Goal: Task Accomplishment & Management: Complete application form

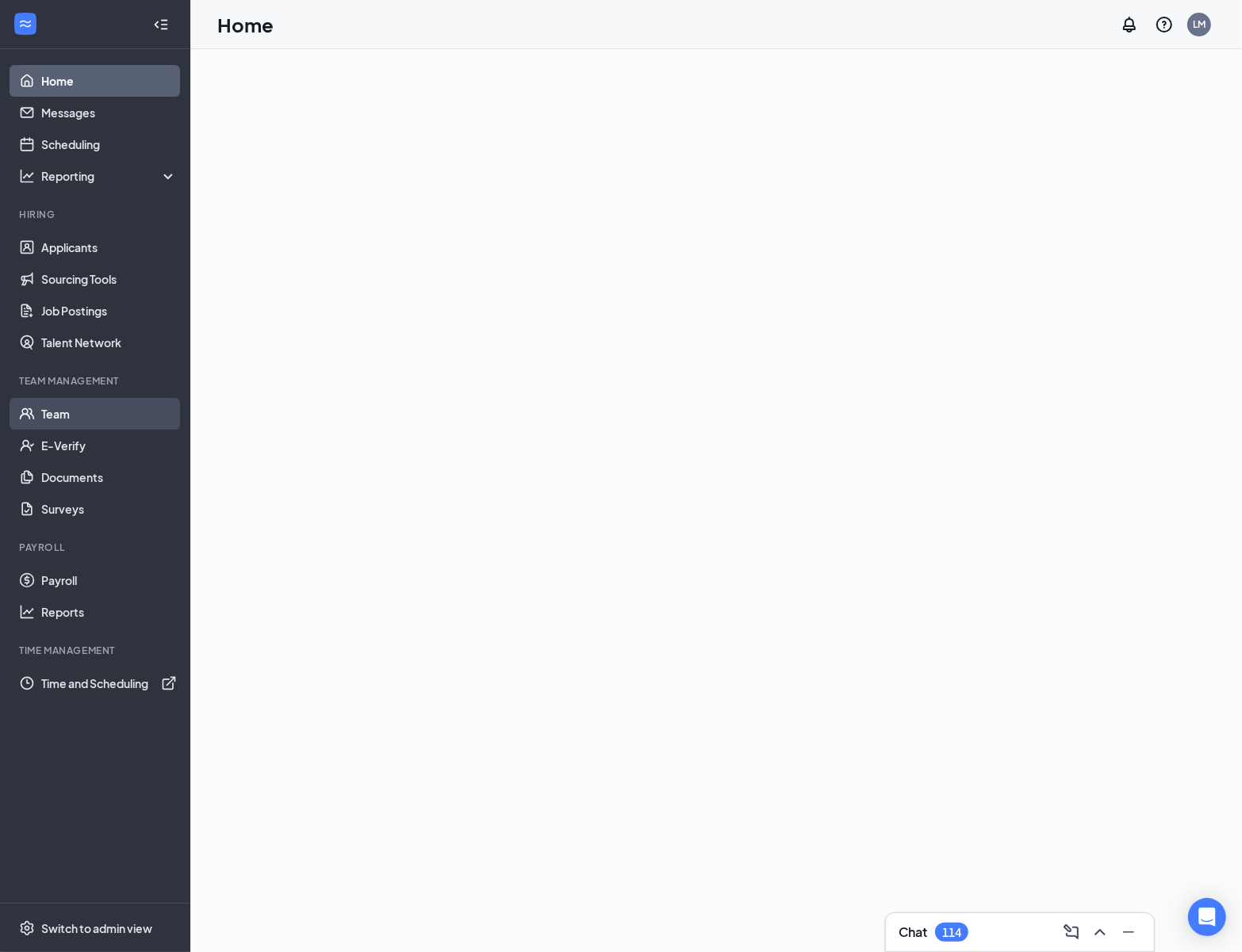
click at [95, 411] on link "Team" at bounding box center [109, 413] width 136 height 32
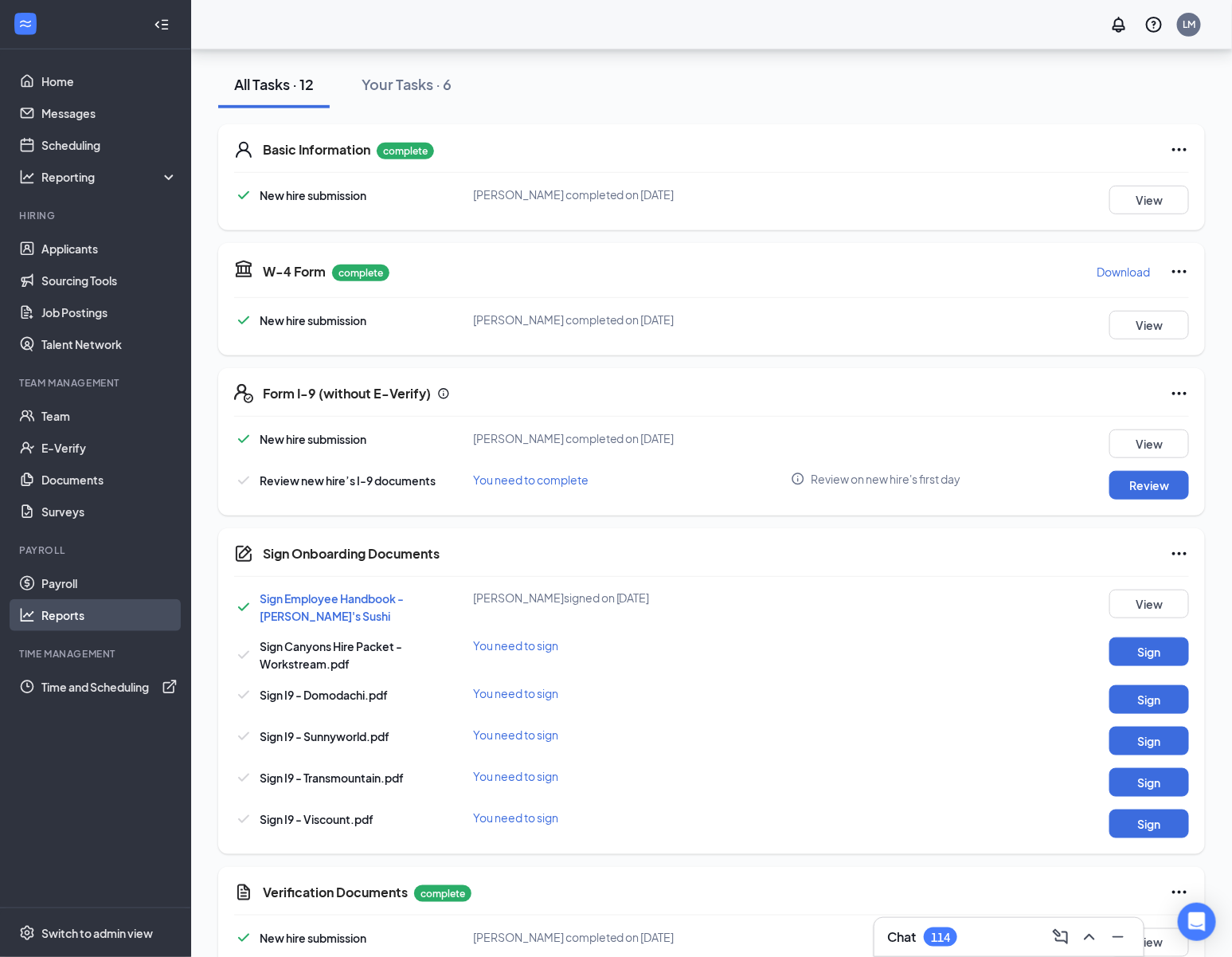
scroll to position [437, 0]
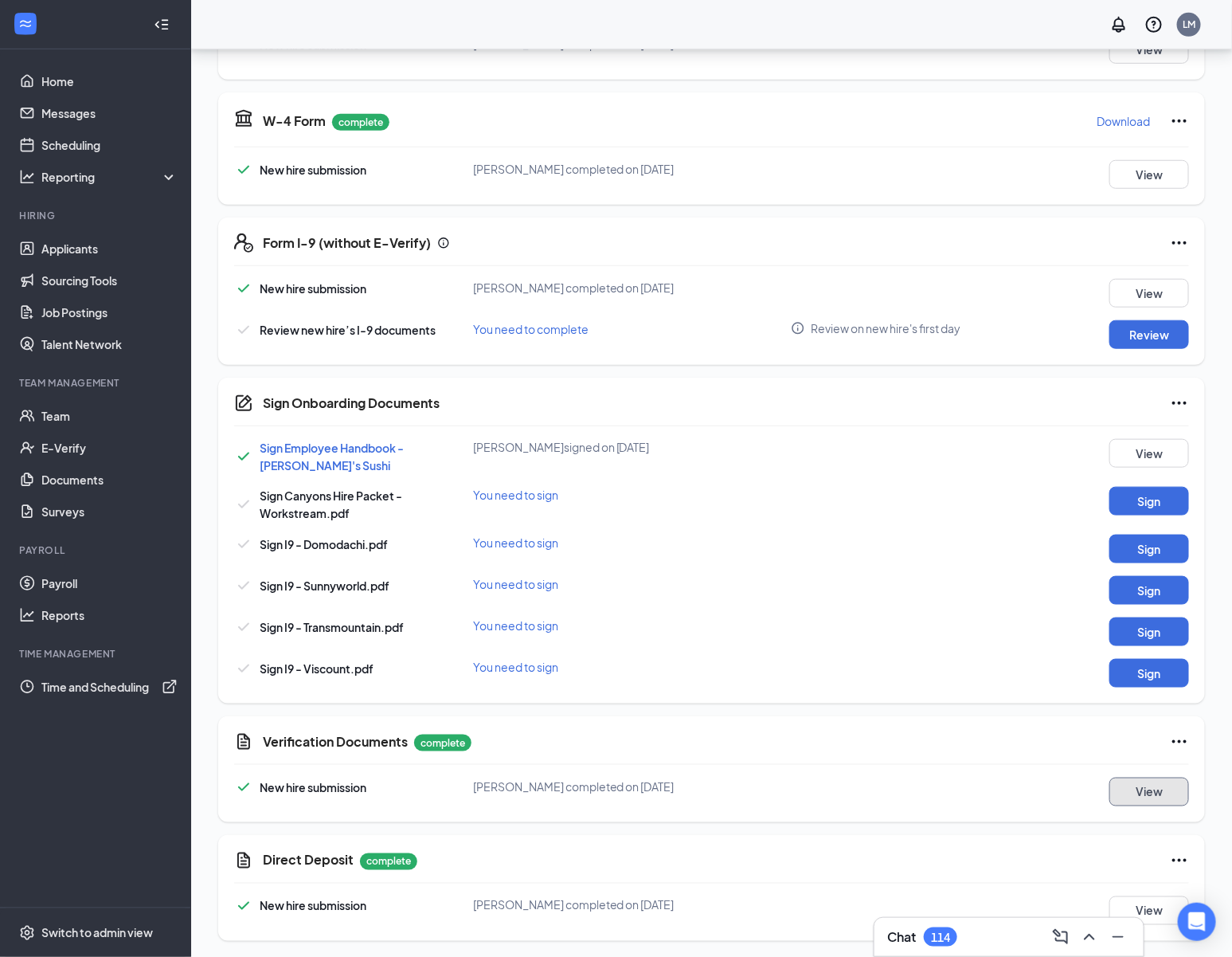
click at [1156, 787] on button "View" at bounding box center [1149, 792] width 79 height 29
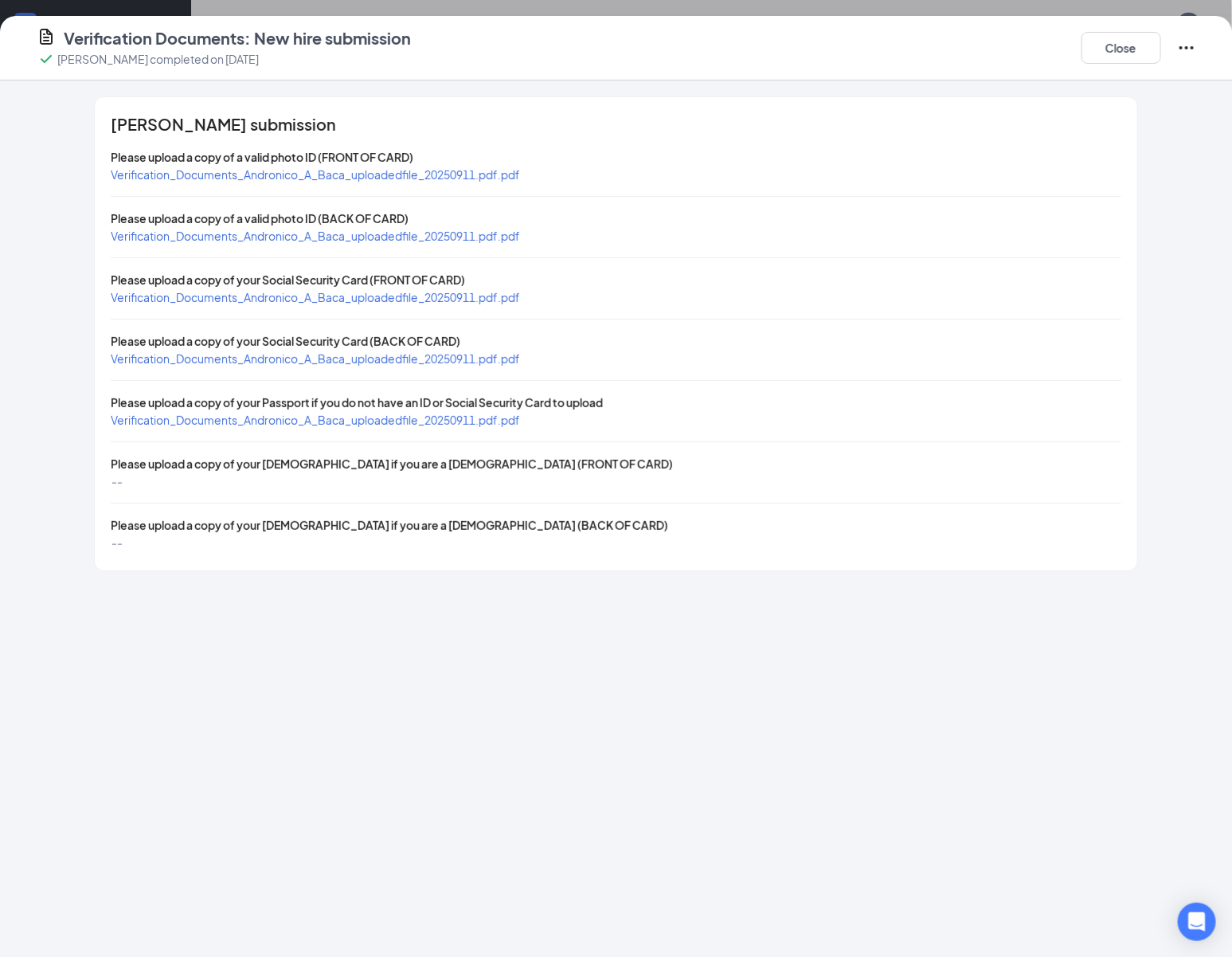
click at [351, 174] on span "Verification_Documents_Andronico_A_Baca_uploadedfile_20250911.pdf.pdf" at bounding box center [316, 174] width 410 height 14
click at [472, 292] on span "Verification_Documents_Andronico_A_Baca_uploadedfile_20250911.pdf.pdf" at bounding box center [316, 297] width 410 height 14
click at [487, 242] on span "Verification_Documents_Andronico_A_Baca_uploadedfile_20250911.pdf.pdf" at bounding box center [316, 236] width 410 height 14
click at [483, 294] on span "Verification_Documents_Andronico_A_Baca_uploadedfile_20250911.pdf.pdf" at bounding box center [316, 297] width 410 height 14
click at [483, 361] on span "Verification_Documents_Andronico_A_Baca_uploadedfile_20250911.pdf.pdf" at bounding box center [316, 359] width 410 height 14
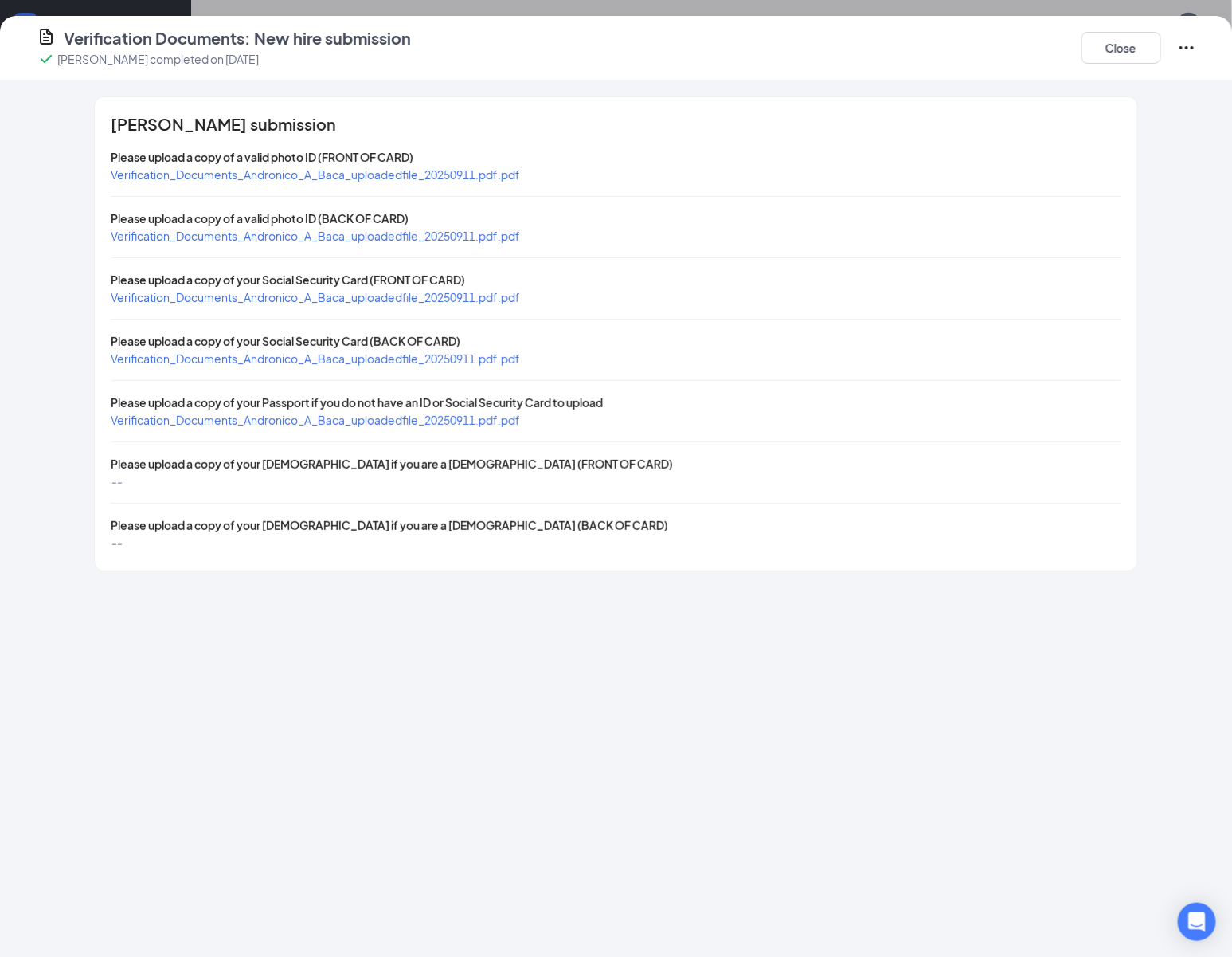
click at [461, 415] on span "Verification_Documents_Andronico_A_Baca_uploadedfile_20250911.pdf.pdf" at bounding box center [316, 420] width 410 height 14
click at [1131, 46] on button "Close" at bounding box center [1121, 47] width 79 height 32
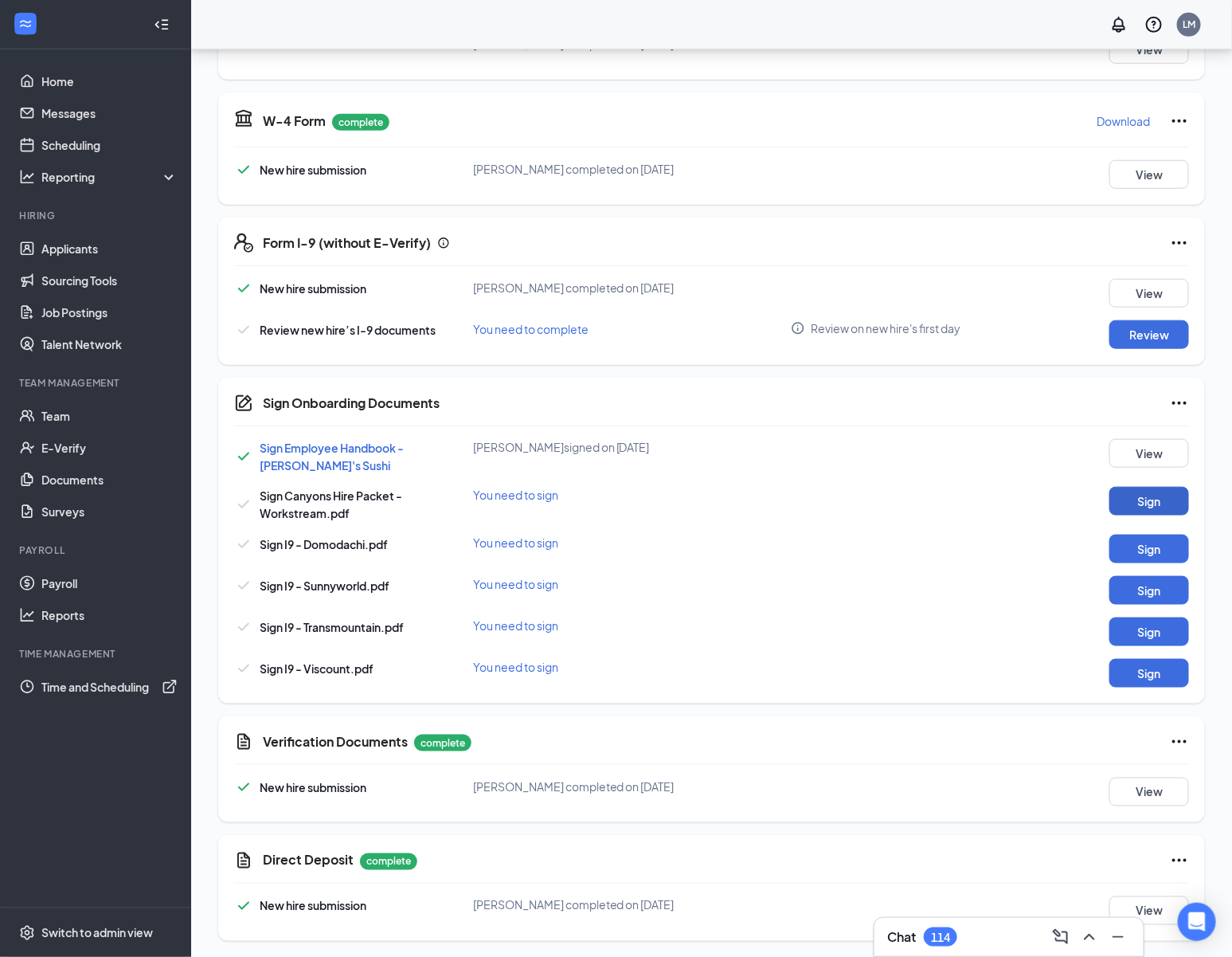
click at [1145, 501] on button "Sign" at bounding box center [1149, 502] width 79 height 29
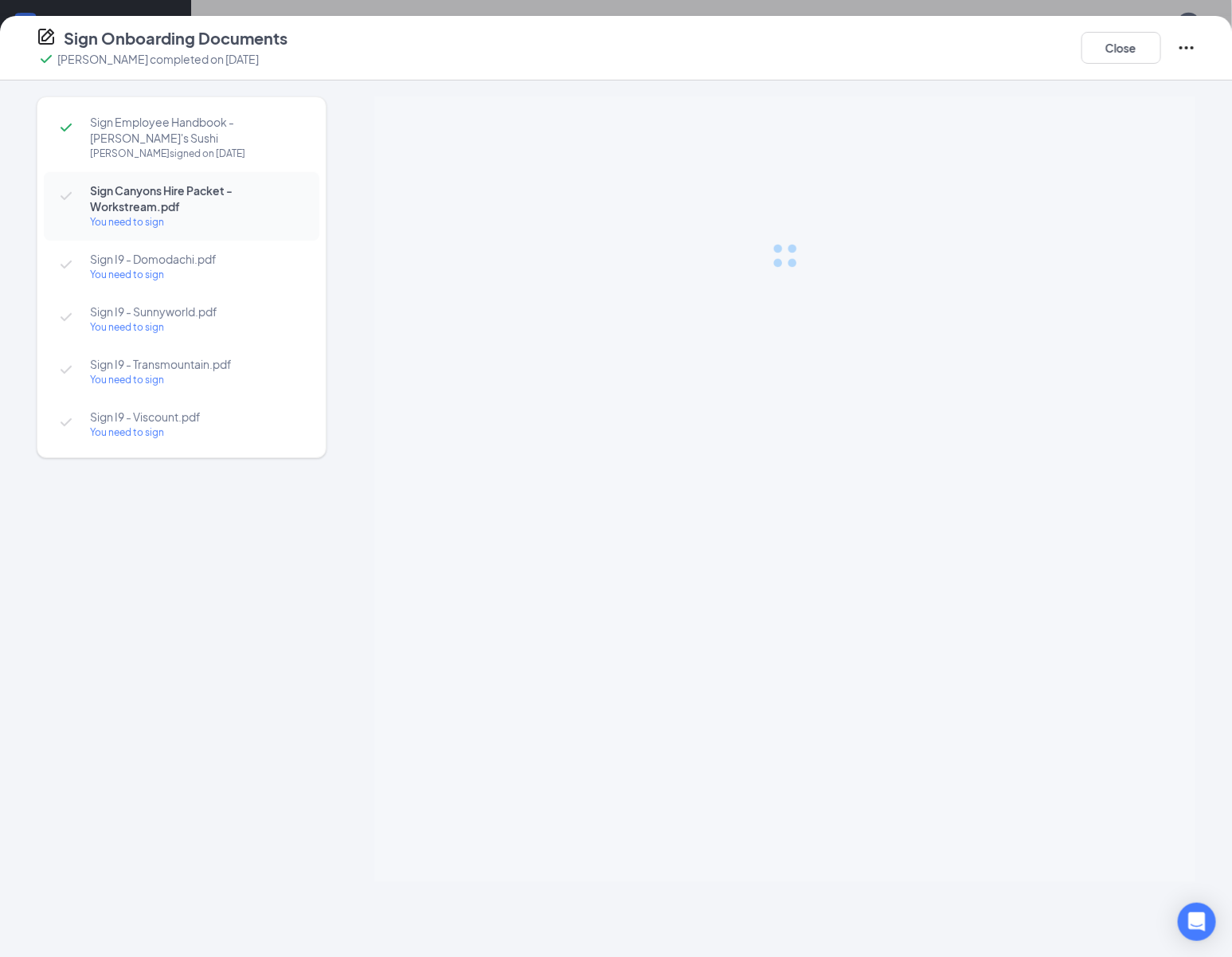
click at [243, 267] on div "You need to sign" at bounding box center [196, 275] width 214 height 15
click at [187, 261] on span "Sign I9 - Domodachi.pdf" at bounding box center [196, 259] width 214 height 15
click at [213, 264] on span "Sign I9 - Domodachi.pdf" at bounding box center [196, 259] width 214 height 15
click at [229, 254] on span "Sign I9 - Domodachi.pdf" at bounding box center [196, 259] width 214 height 15
click at [264, 330] on div "You need to sign" at bounding box center [196, 328] width 214 height 15
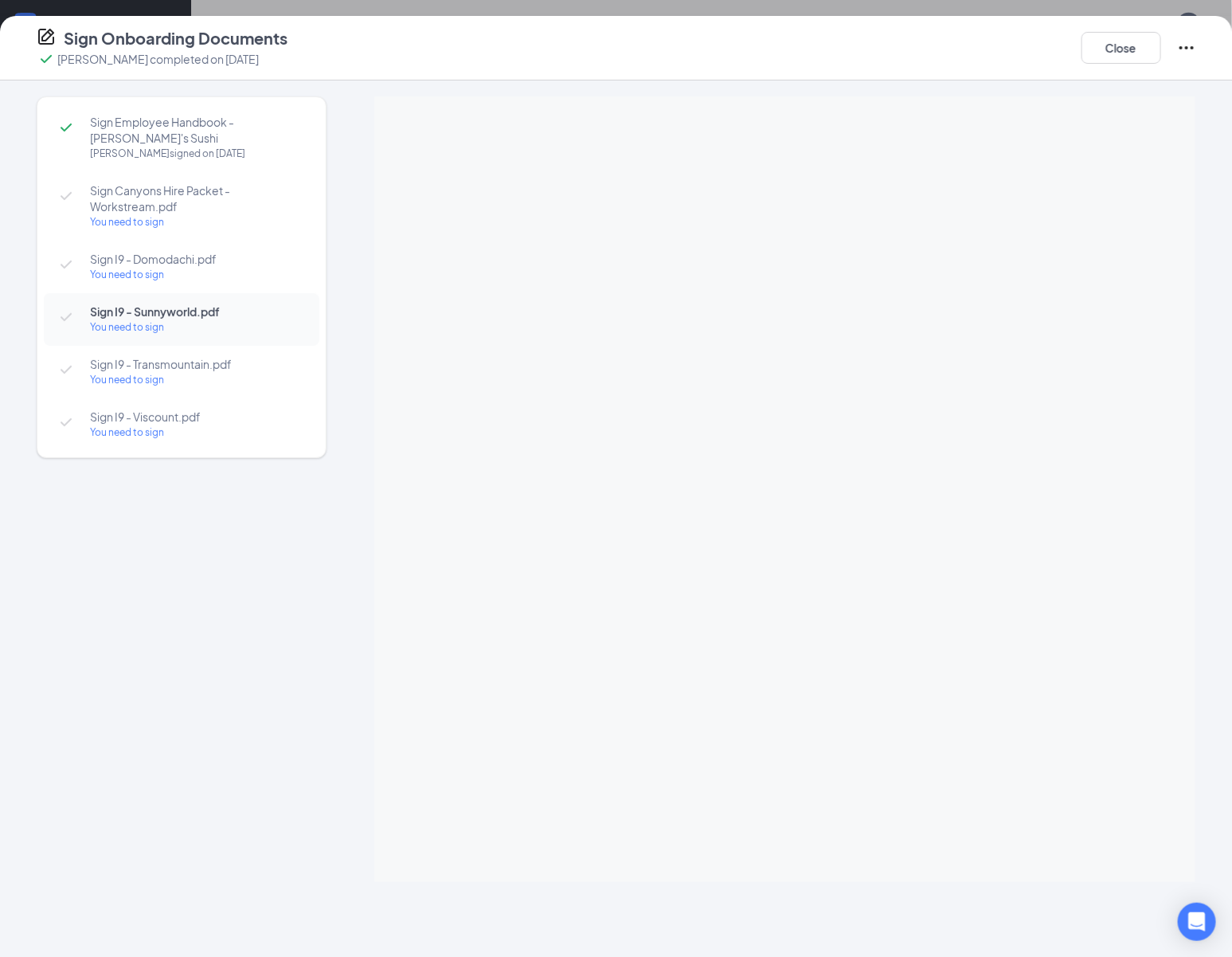
click at [244, 358] on span "Sign I9 - Transmountain.pdf" at bounding box center [196, 363] width 214 height 15
click at [250, 304] on span "Sign I9 - Sunnyworld.pdf" at bounding box center [196, 311] width 214 height 15
click at [216, 310] on span "Sign I9 - Sunnyworld.pdf" at bounding box center [196, 311] width 214 height 15
click at [263, 251] on span "Sign I9 - Domodachi.pdf" at bounding box center [196, 259] width 214 height 15
click at [258, 367] on span "Sign I9 - Transmountain.pdf" at bounding box center [196, 363] width 214 height 15
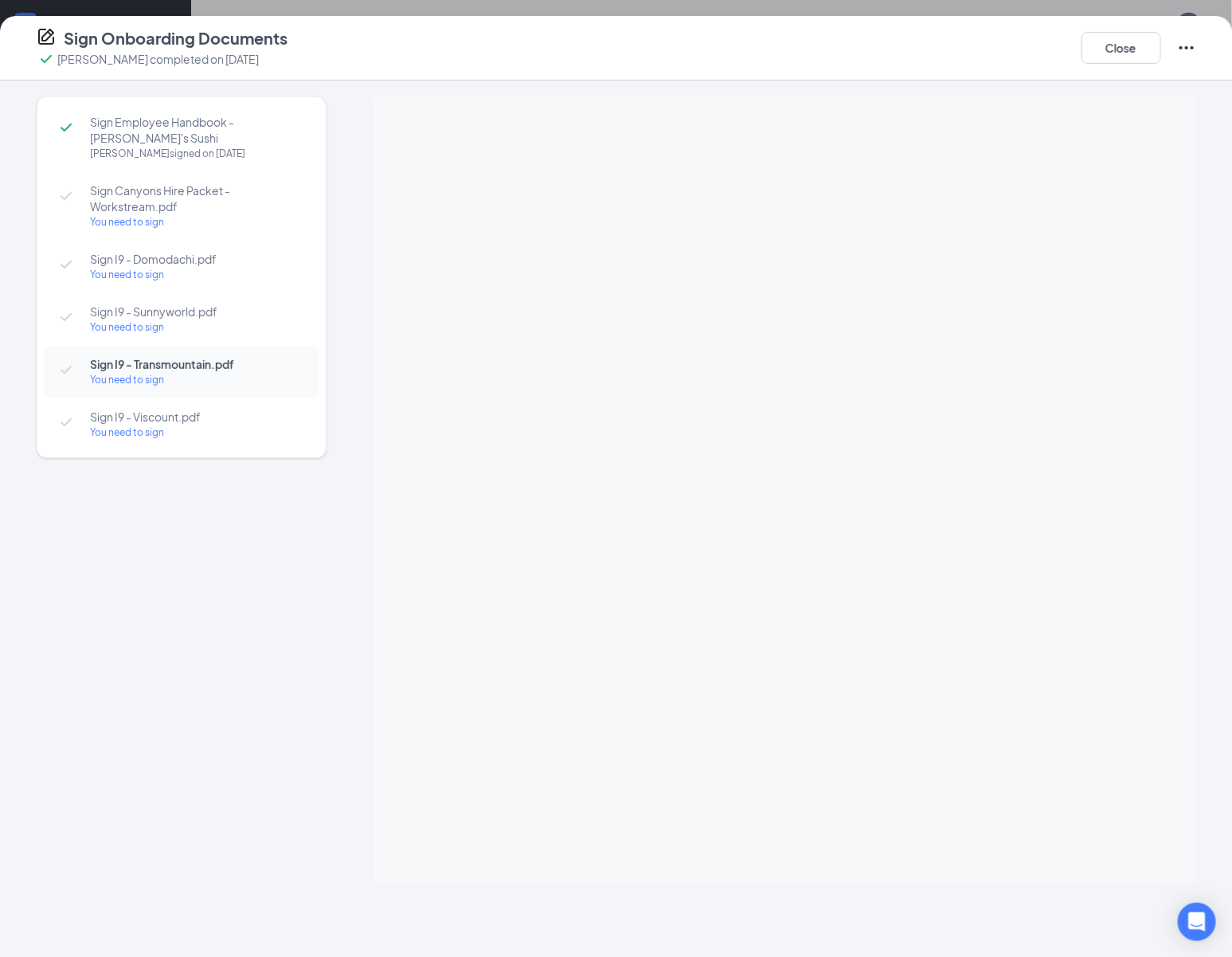
click at [171, 409] on span "Sign I9 - Viscount.pdf" at bounding box center [196, 417] width 214 height 15
click at [1132, 48] on button "Close" at bounding box center [1121, 47] width 79 height 32
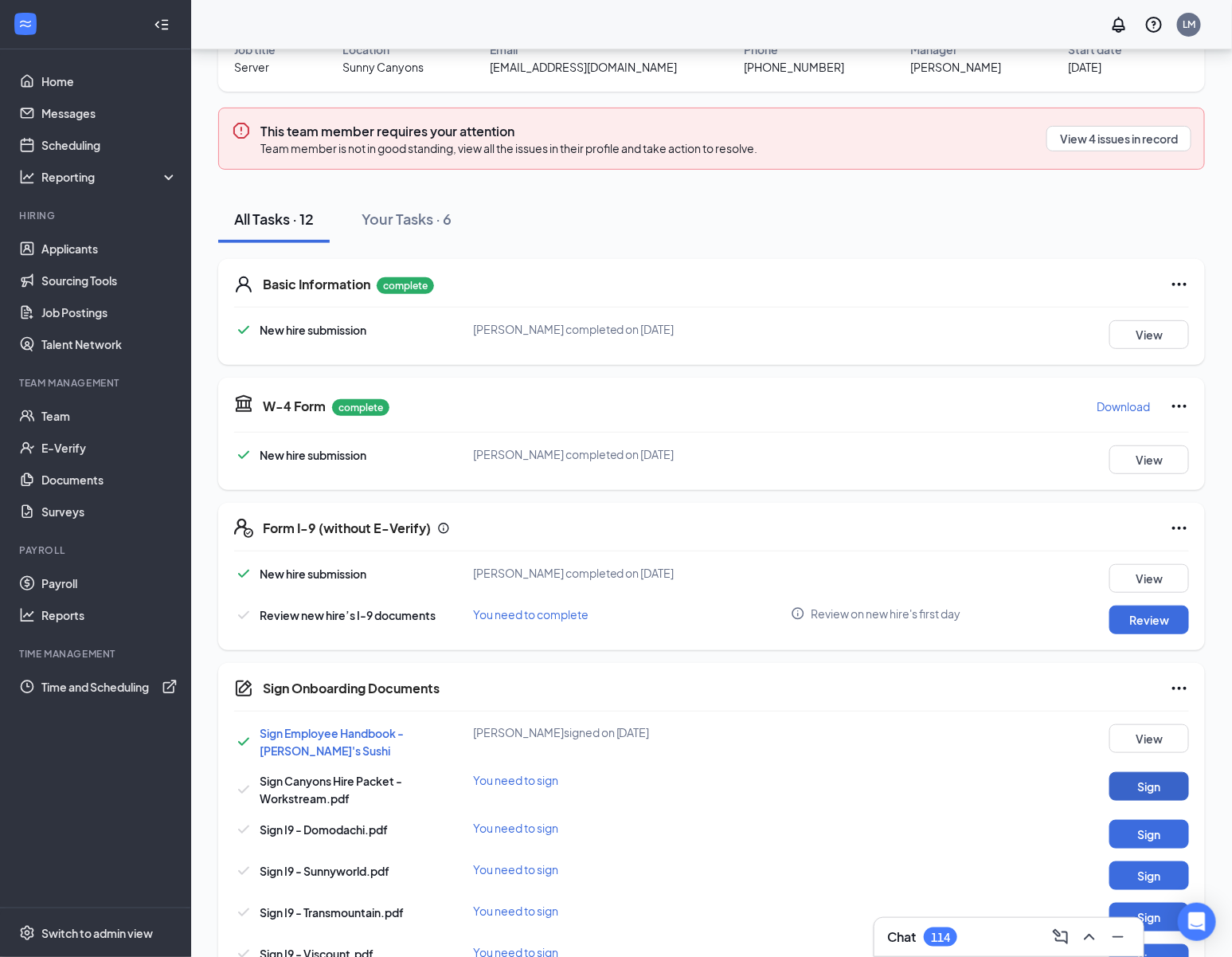
scroll to position [0, 0]
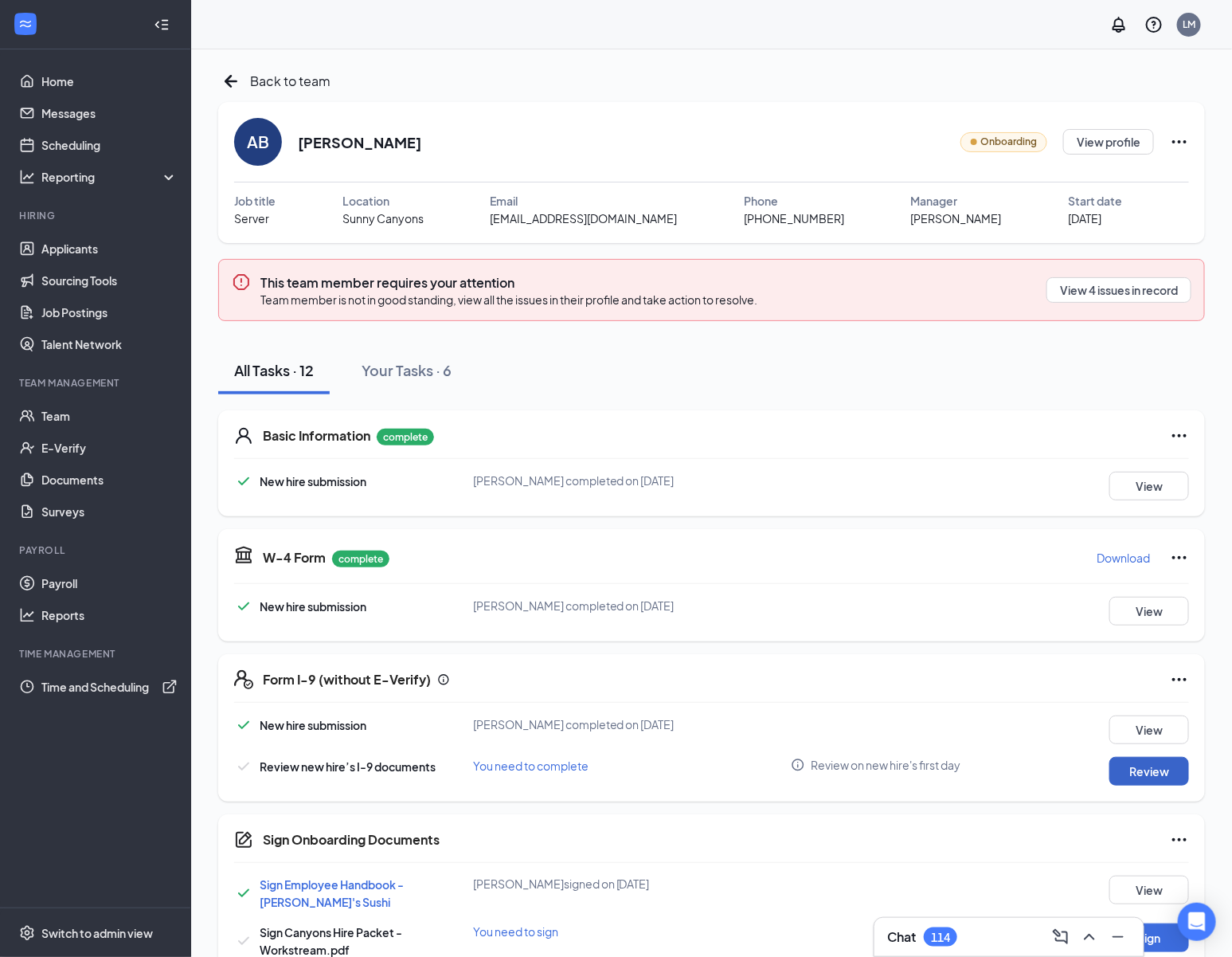
click at [1181, 773] on button "Review" at bounding box center [1149, 771] width 79 height 29
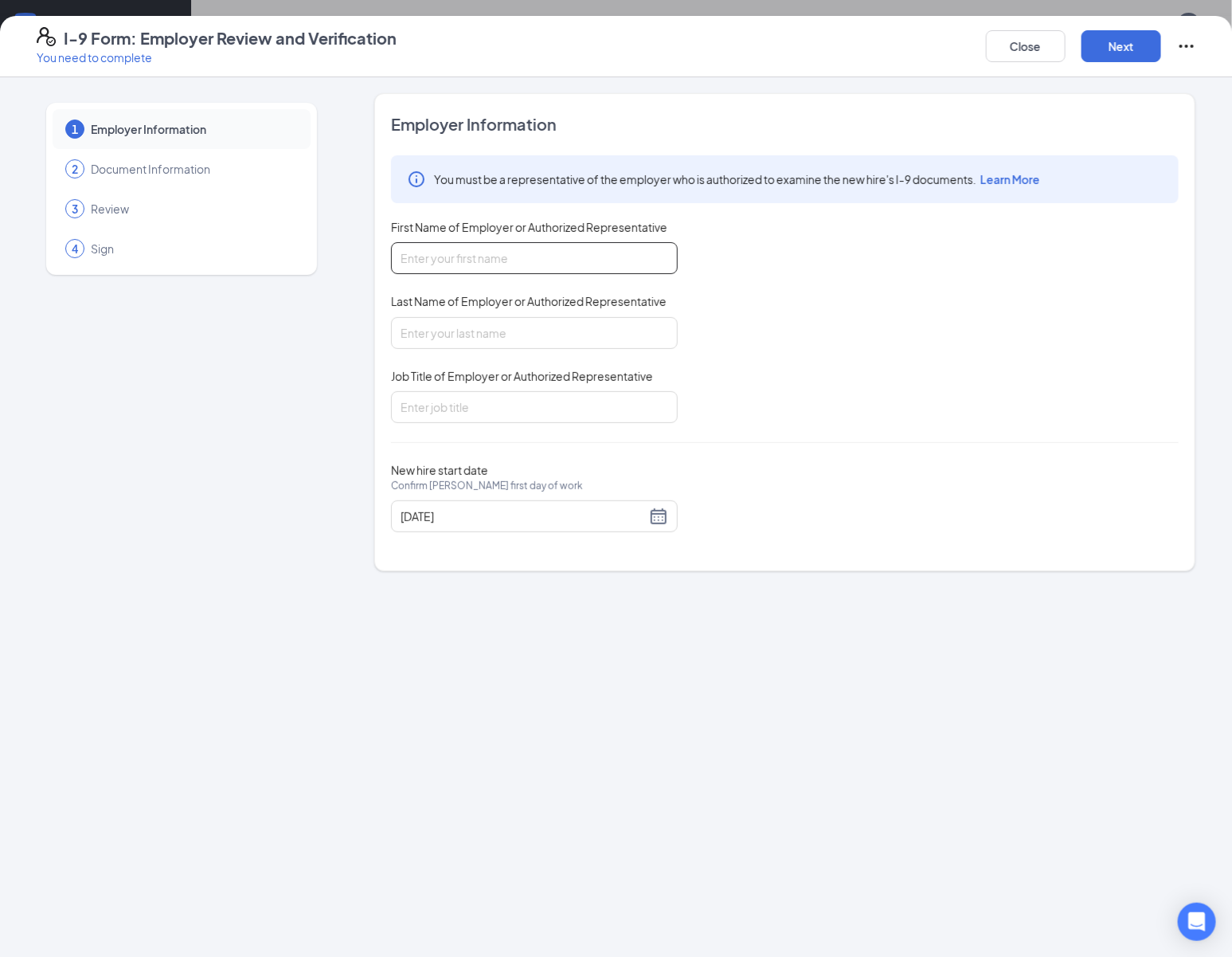
click at [524, 267] on input "First Name of Employer or Authorized Representative" at bounding box center [534, 258] width 287 height 32
type input "l"
type input "Luna"
type input "Morgan"
click at [459, 411] on input "Job Title of Employer or Authorized Representative" at bounding box center [534, 407] width 287 height 32
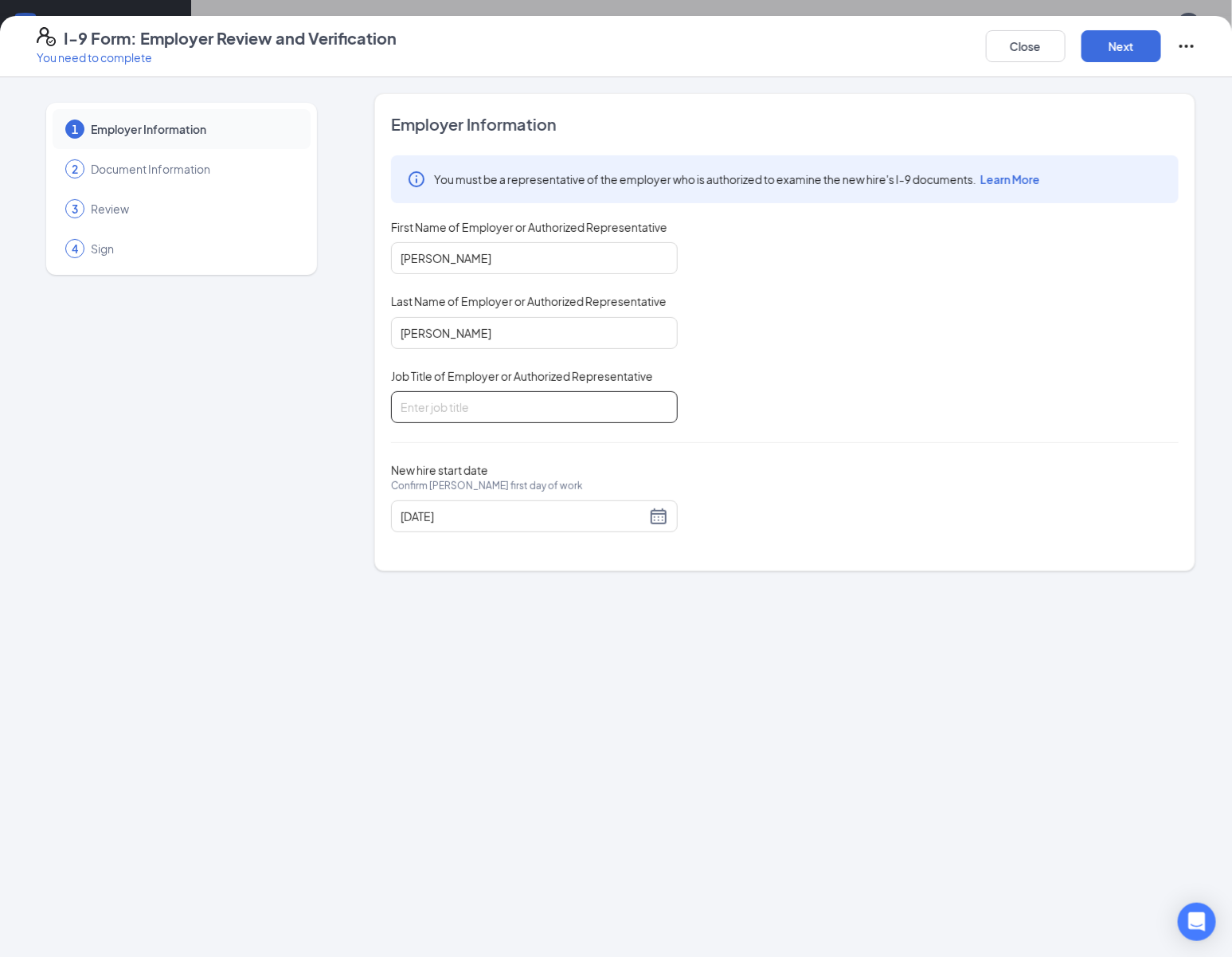
type input "Administrative Assistant"
click at [1107, 56] on button "Next" at bounding box center [1121, 45] width 79 height 32
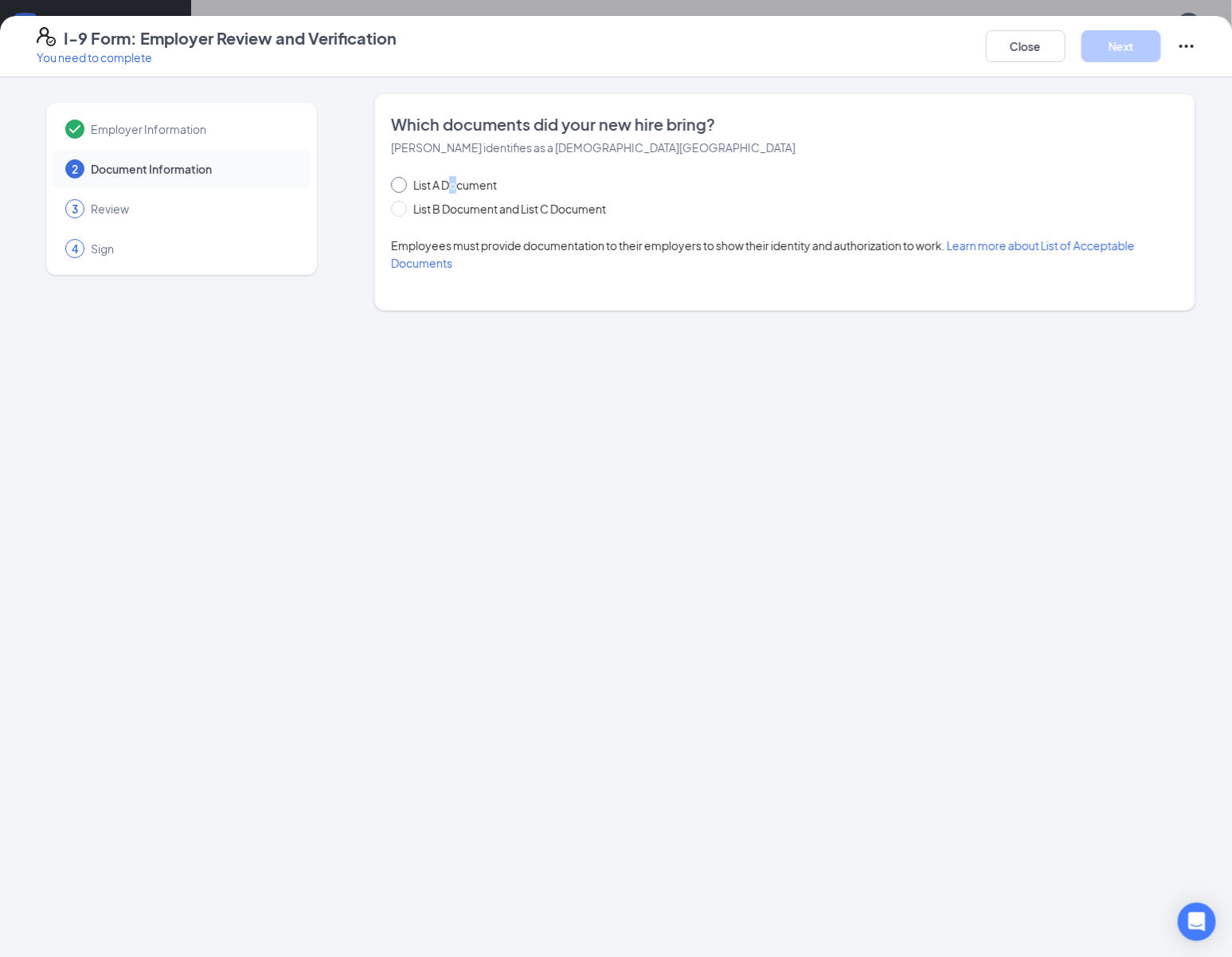
click at [454, 181] on span "List A Document" at bounding box center [455, 185] width 97 height 17
click at [401, 186] on span at bounding box center [399, 185] width 15 height 15
click at [401, 186] on input "List A Document" at bounding box center [397, 183] width 12 height 12
radio input "true"
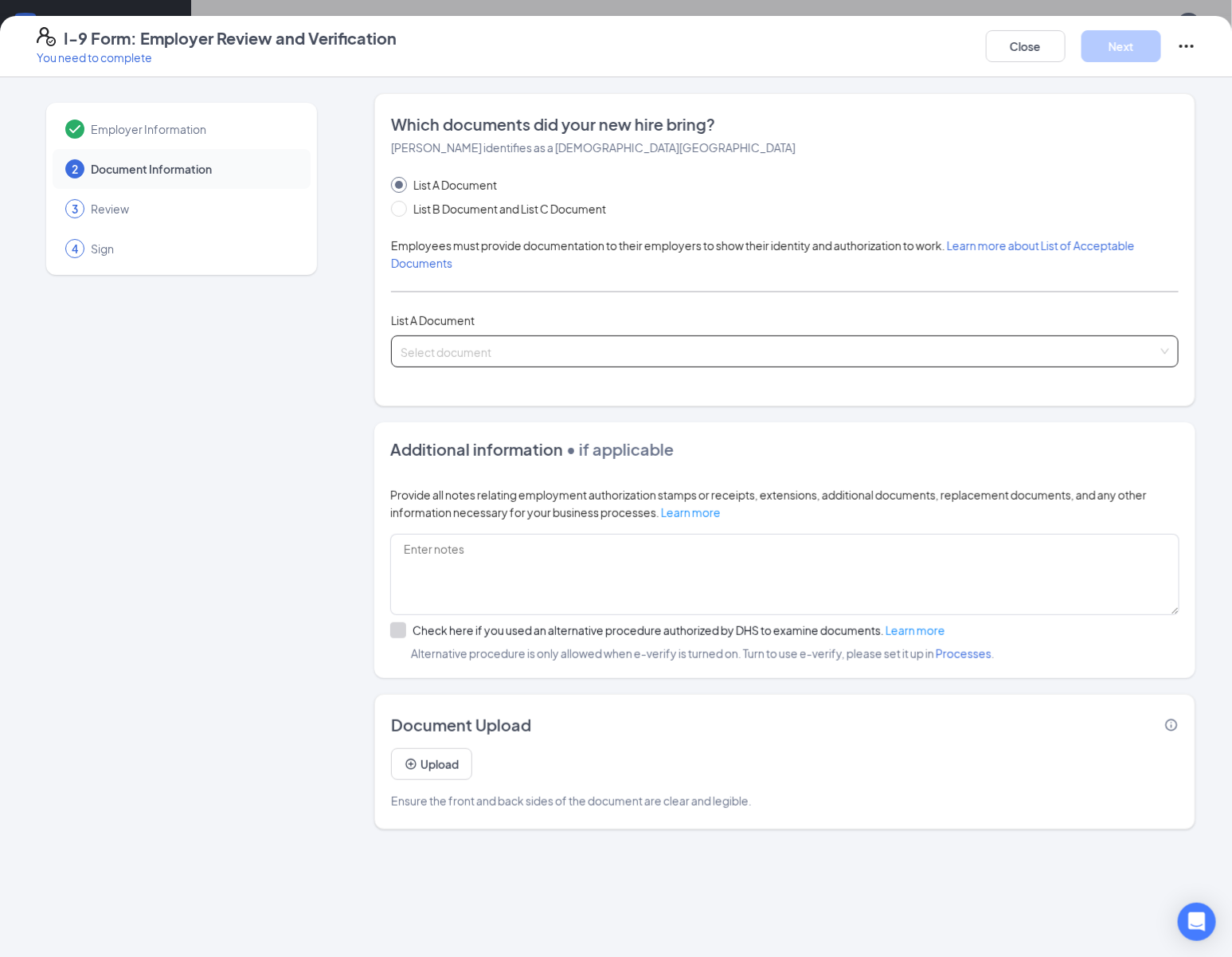
click at [514, 348] on input "search" at bounding box center [780, 348] width 758 height 24
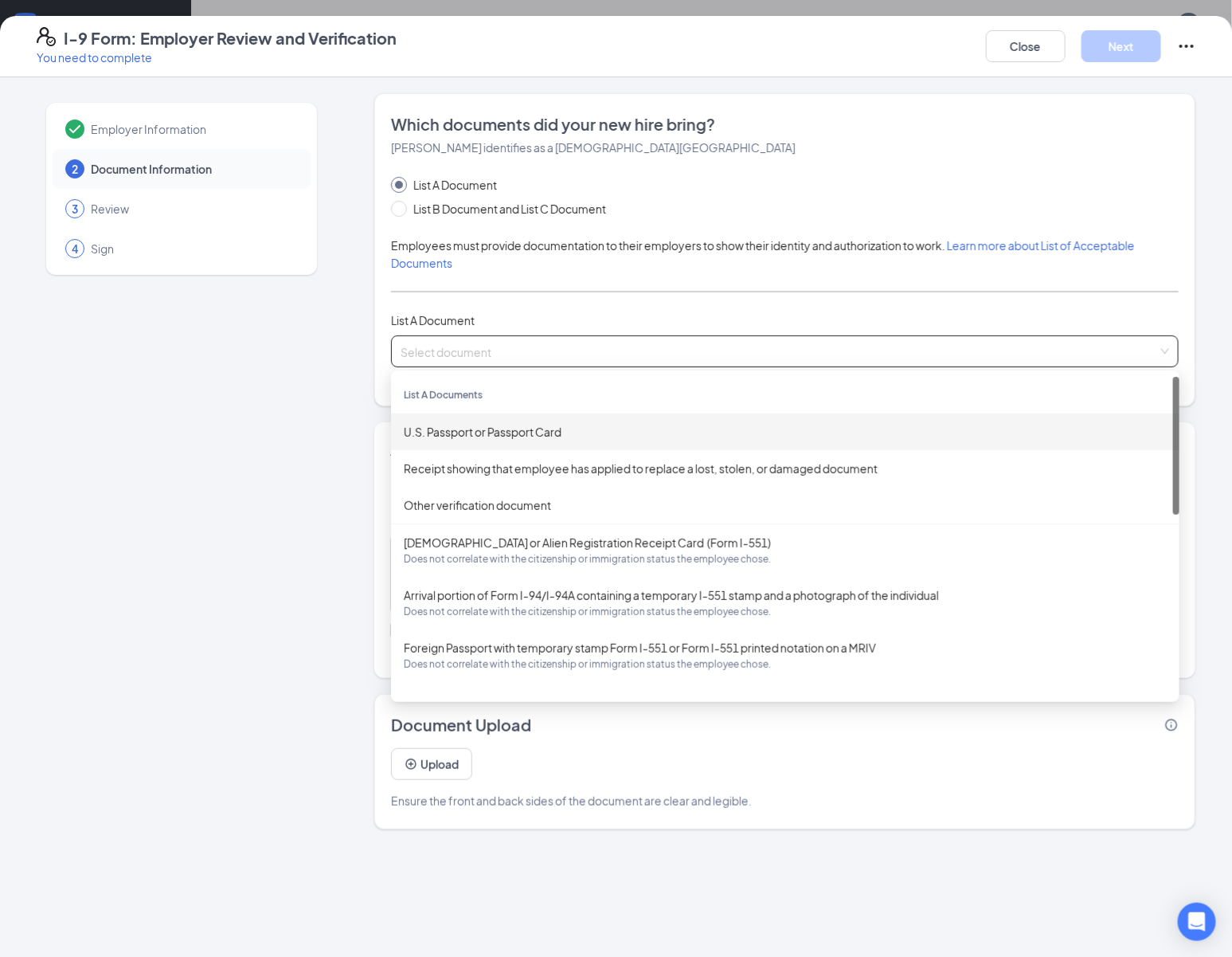
click at [552, 423] on div "U.S. Passport or Passport Card" at bounding box center [786, 432] width 763 height 17
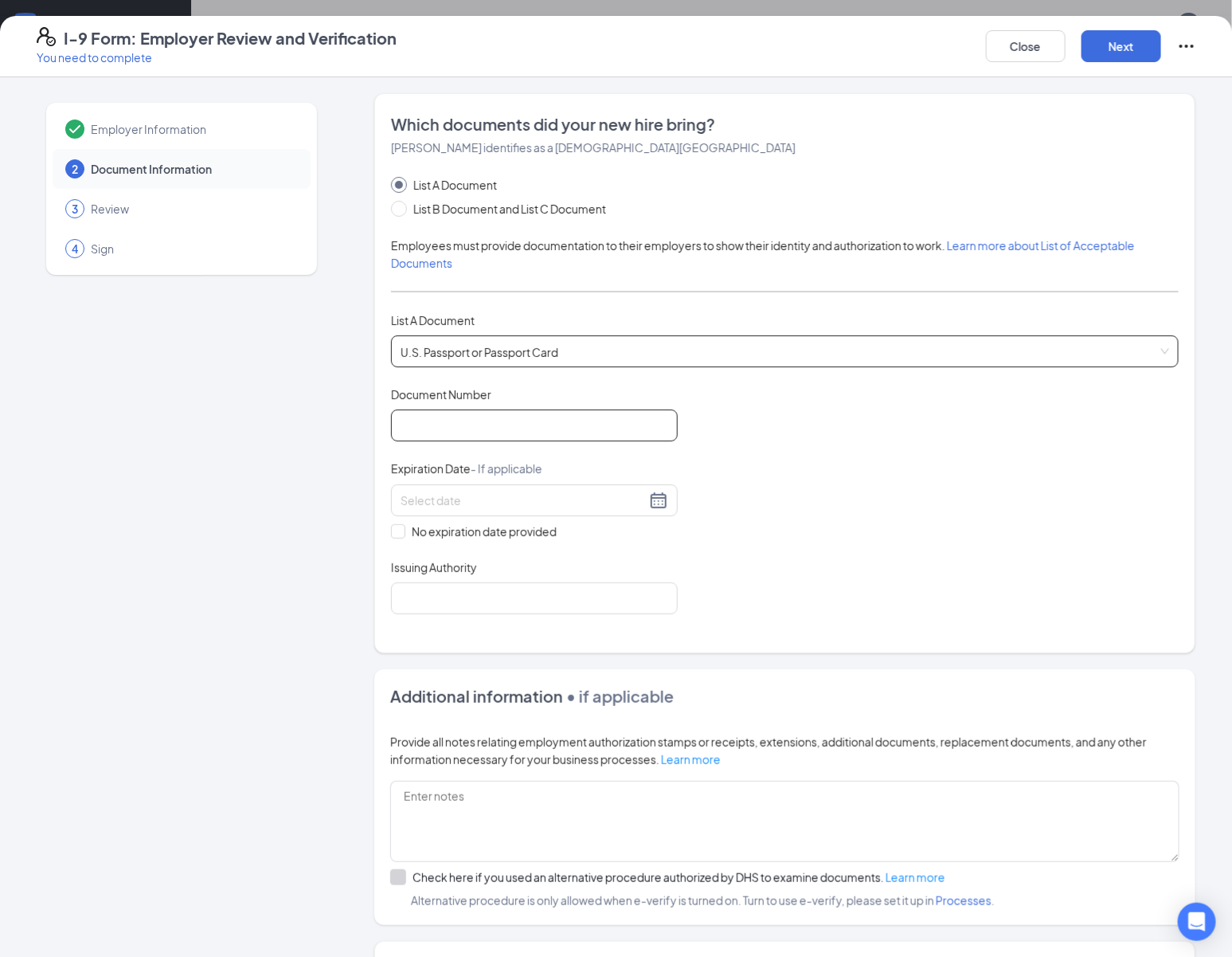
click at [533, 416] on input "Document Number" at bounding box center [534, 425] width 287 height 32
type input "657242975"
type input "03/24/2030"
click at [487, 596] on input "Issuing Authority" at bounding box center [534, 598] width 287 height 32
click at [535, 592] on input "Issuing Authority" at bounding box center [534, 598] width 287 height 32
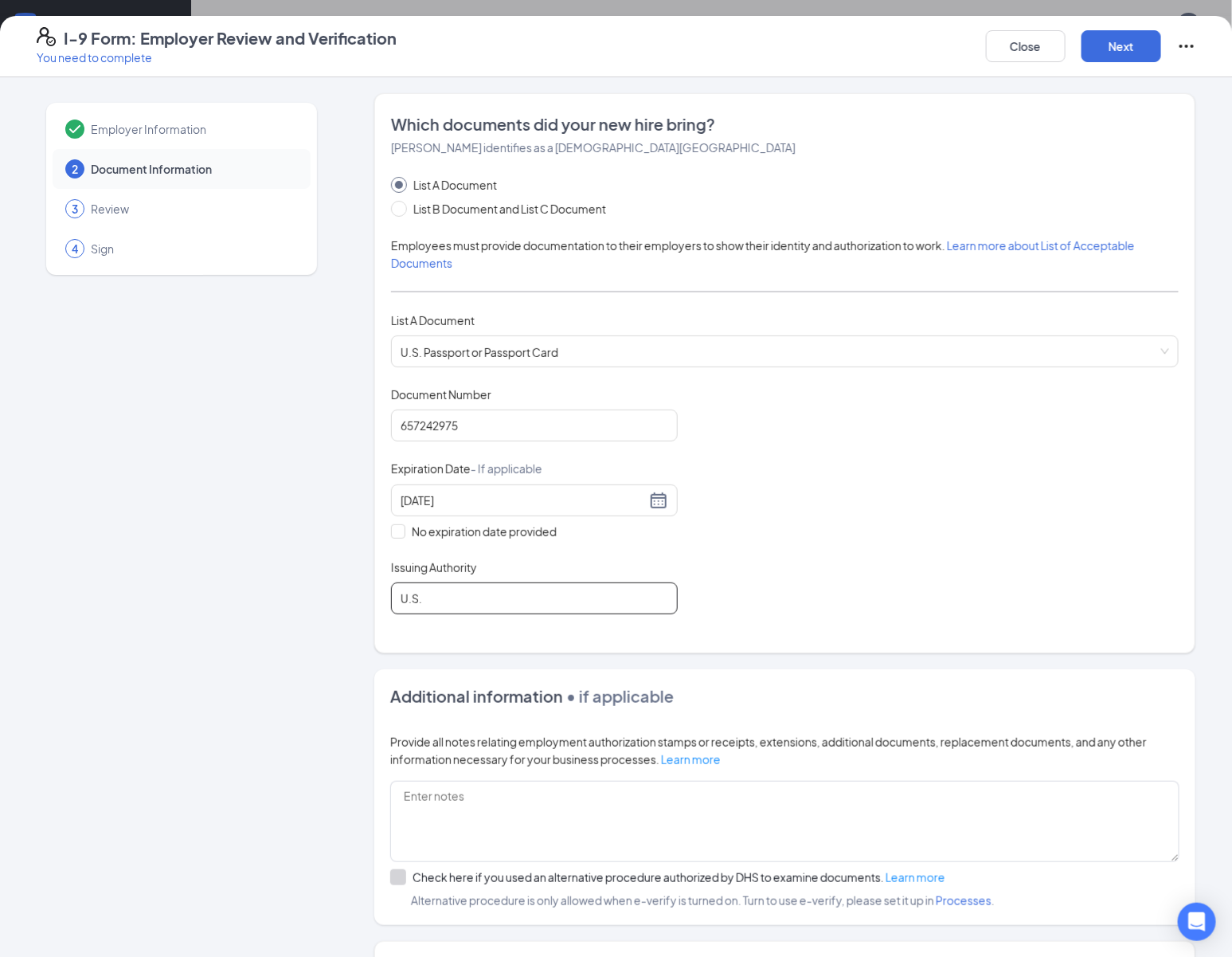
type input "U.S. Department of State"
click at [1028, 51] on button "Close" at bounding box center [1025, 45] width 79 height 32
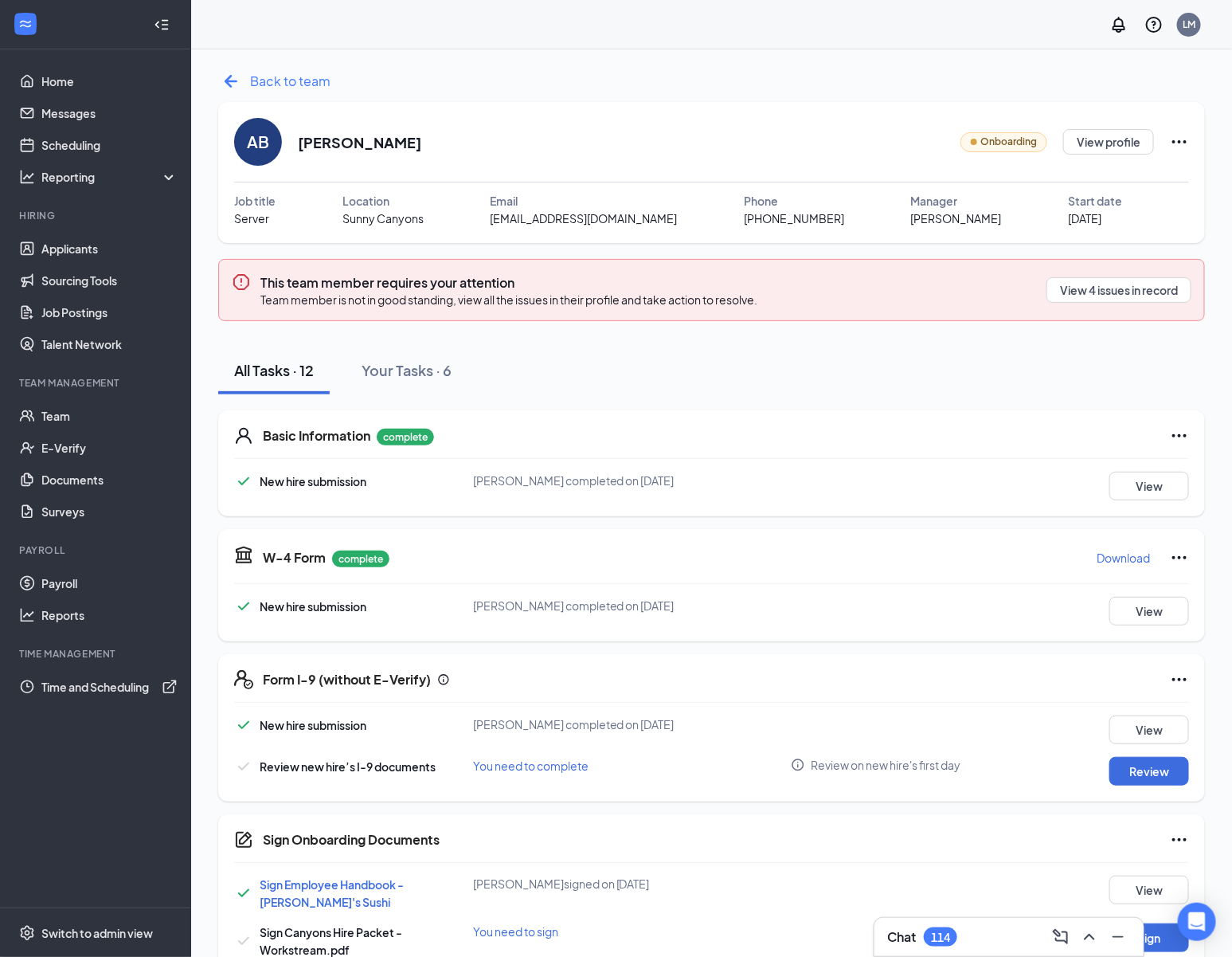
click at [224, 74] on icon "ArrowLeftNew" at bounding box center [231, 81] width 25 height 25
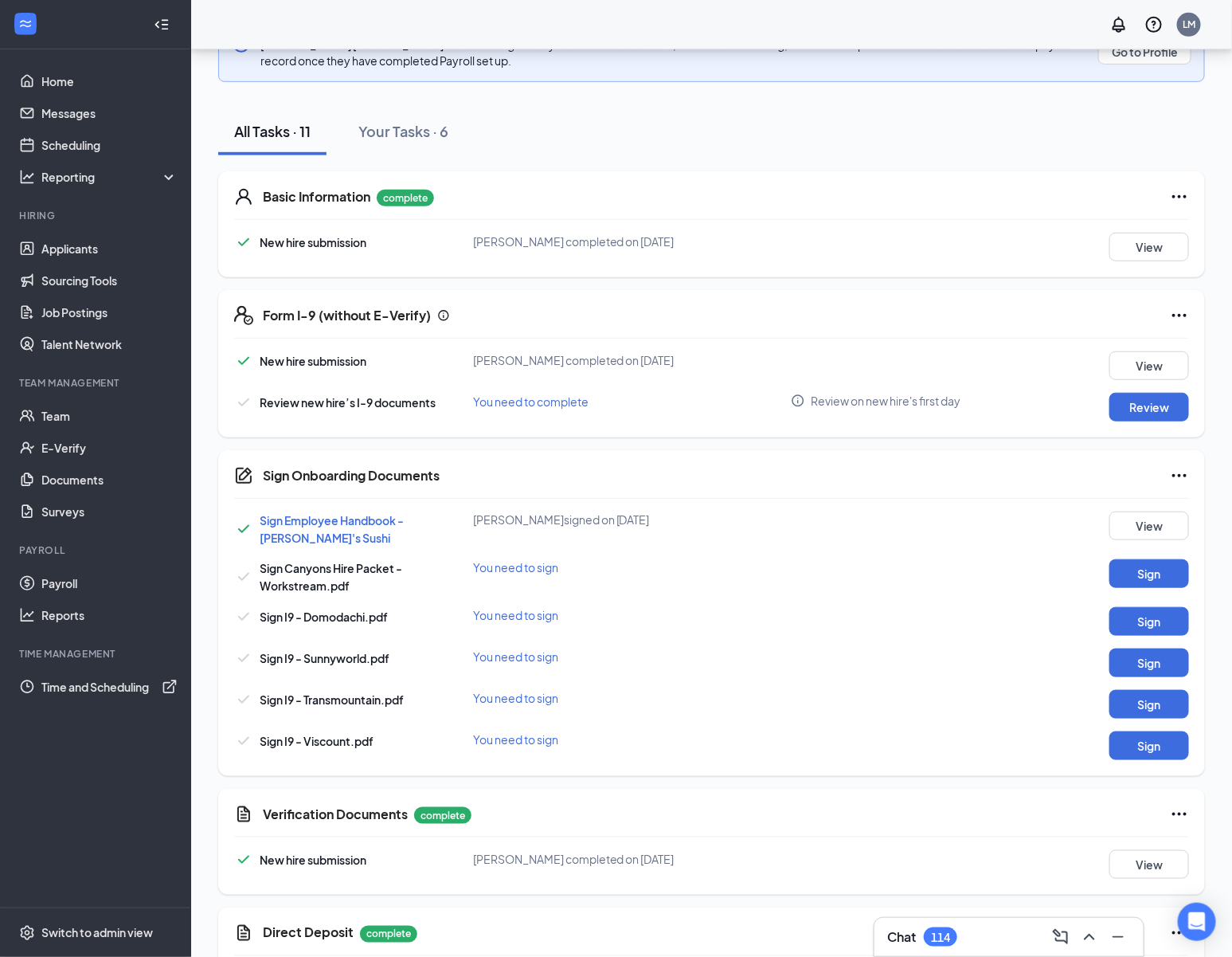
scroll to position [388, 0]
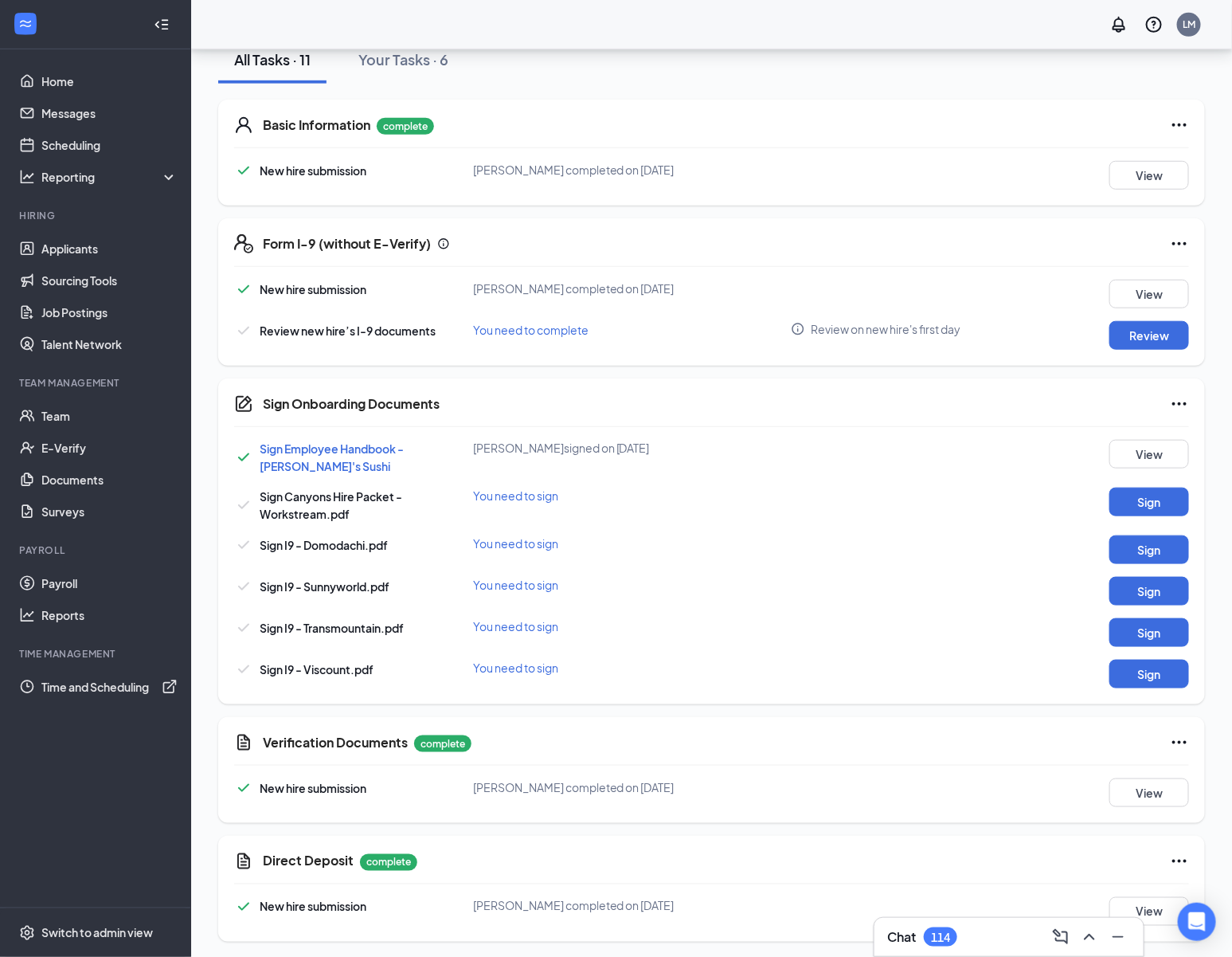
click at [1120, 561] on div "Sign Employee Handbook - [PERSON_NAME]'s [PERSON_NAME] signed on [DATE] View Si…" at bounding box center [711, 564] width 955 height 248
click at [1141, 546] on button "Sign" at bounding box center [1149, 550] width 79 height 29
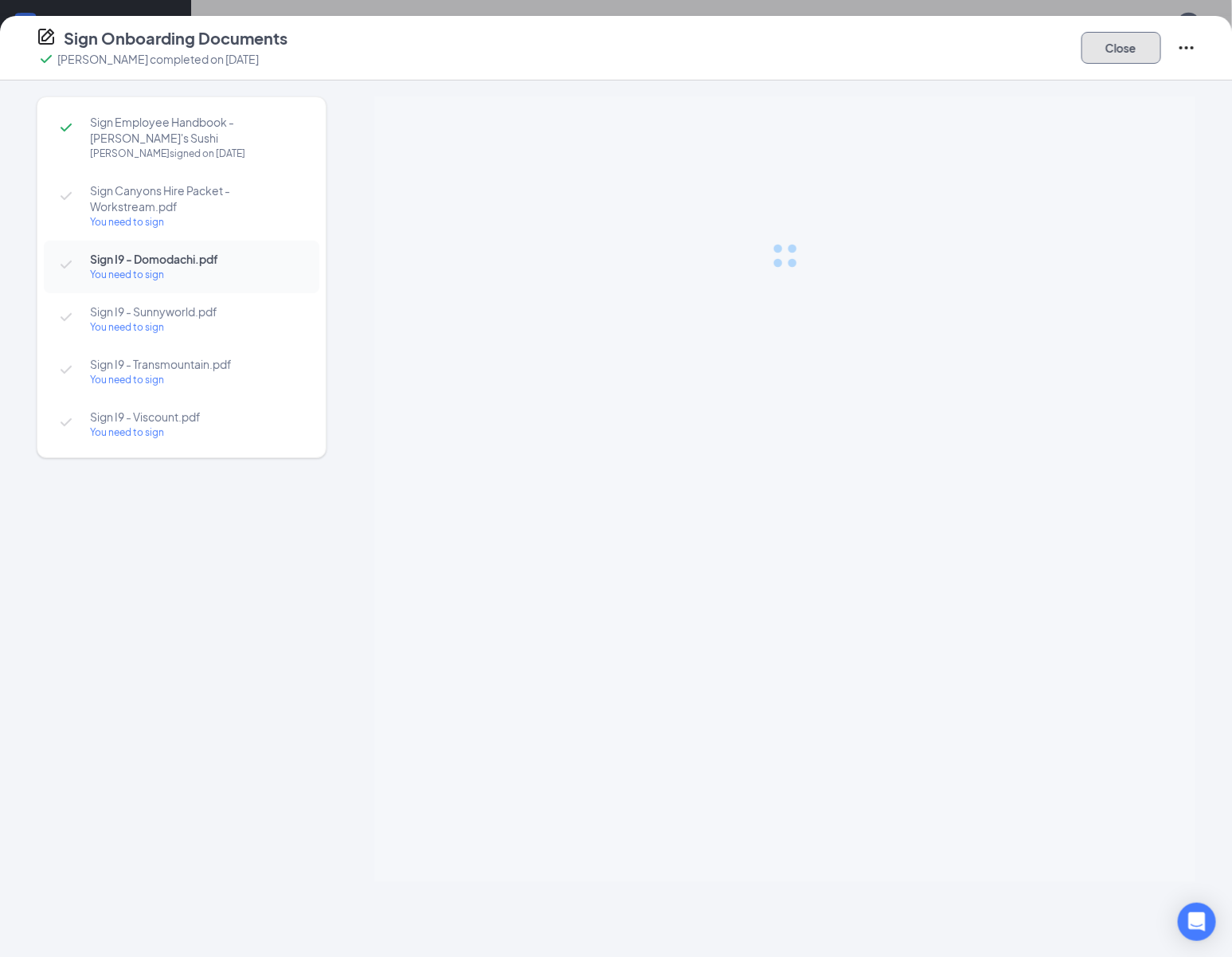
drag, startPoint x: 1129, startPoint y: 44, endPoint x: 1134, endPoint y: 64, distance: 20.6
click at [1128, 44] on button "Close" at bounding box center [1121, 47] width 79 height 32
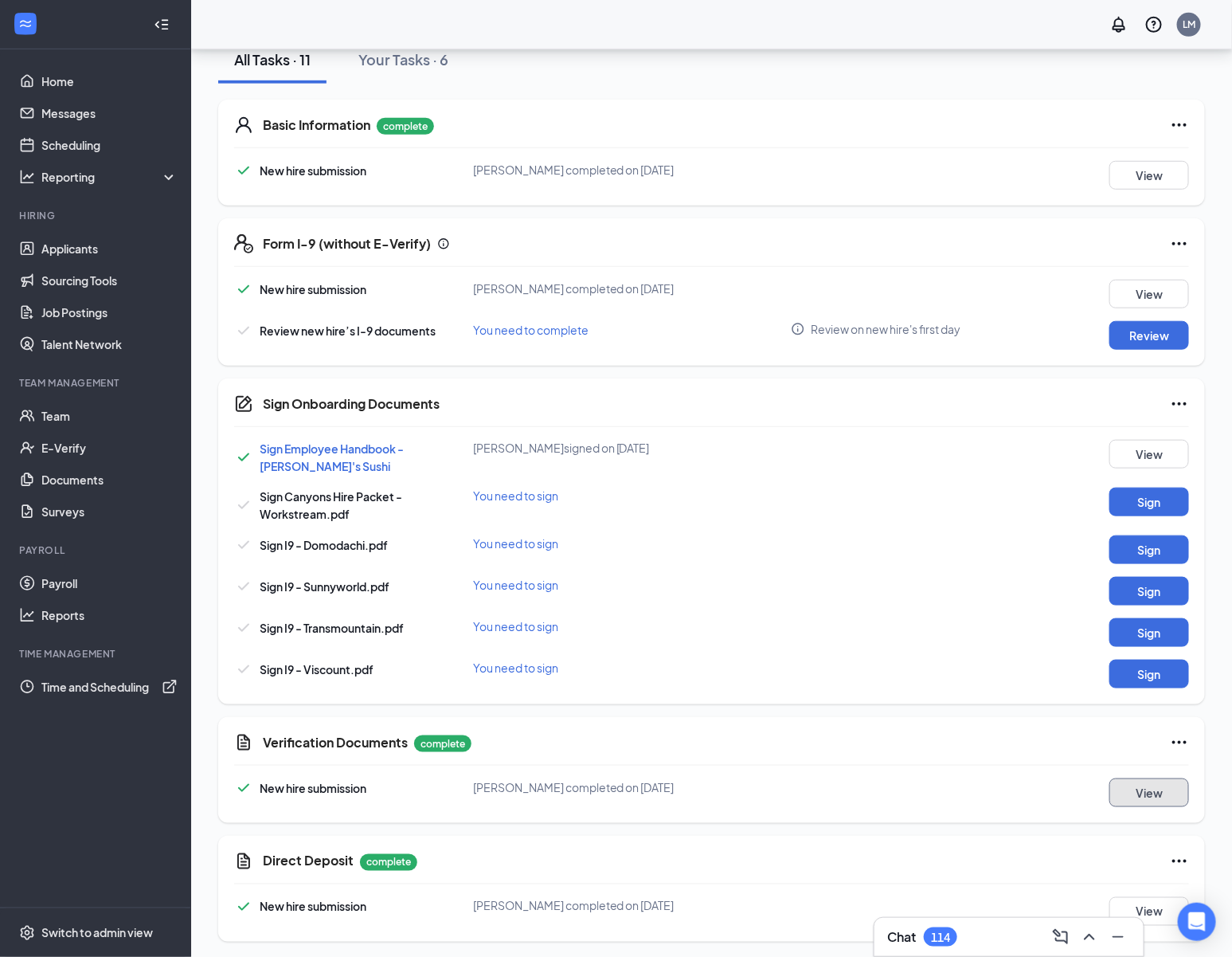
click at [1133, 794] on button "View" at bounding box center [1149, 793] width 79 height 29
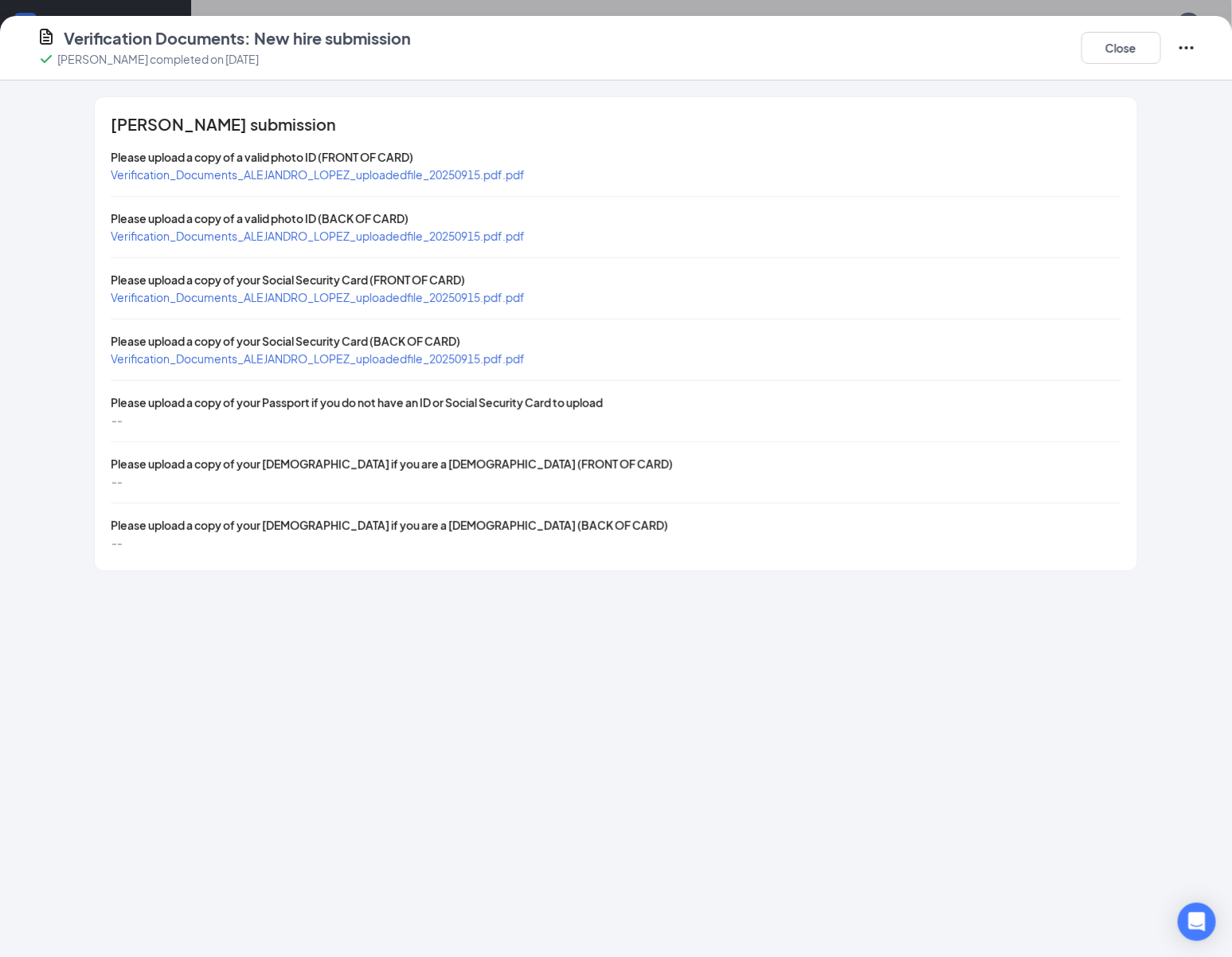
click at [477, 173] on span "Verification_Documents_ALEJANDRO_LOPEZ_uploadedfile_20250915.pdf.pdf" at bounding box center [318, 174] width 415 height 14
click at [484, 293] on span "Verification_Documents_ALEJANDRO_LOPEZ_uploadedfile_20250915.pdf.pdf" at bounding box center [318, 297] width 415 height 14
click at [1133, 52] on button "Close" at bounding box center [1121, 47] width 79 height 32
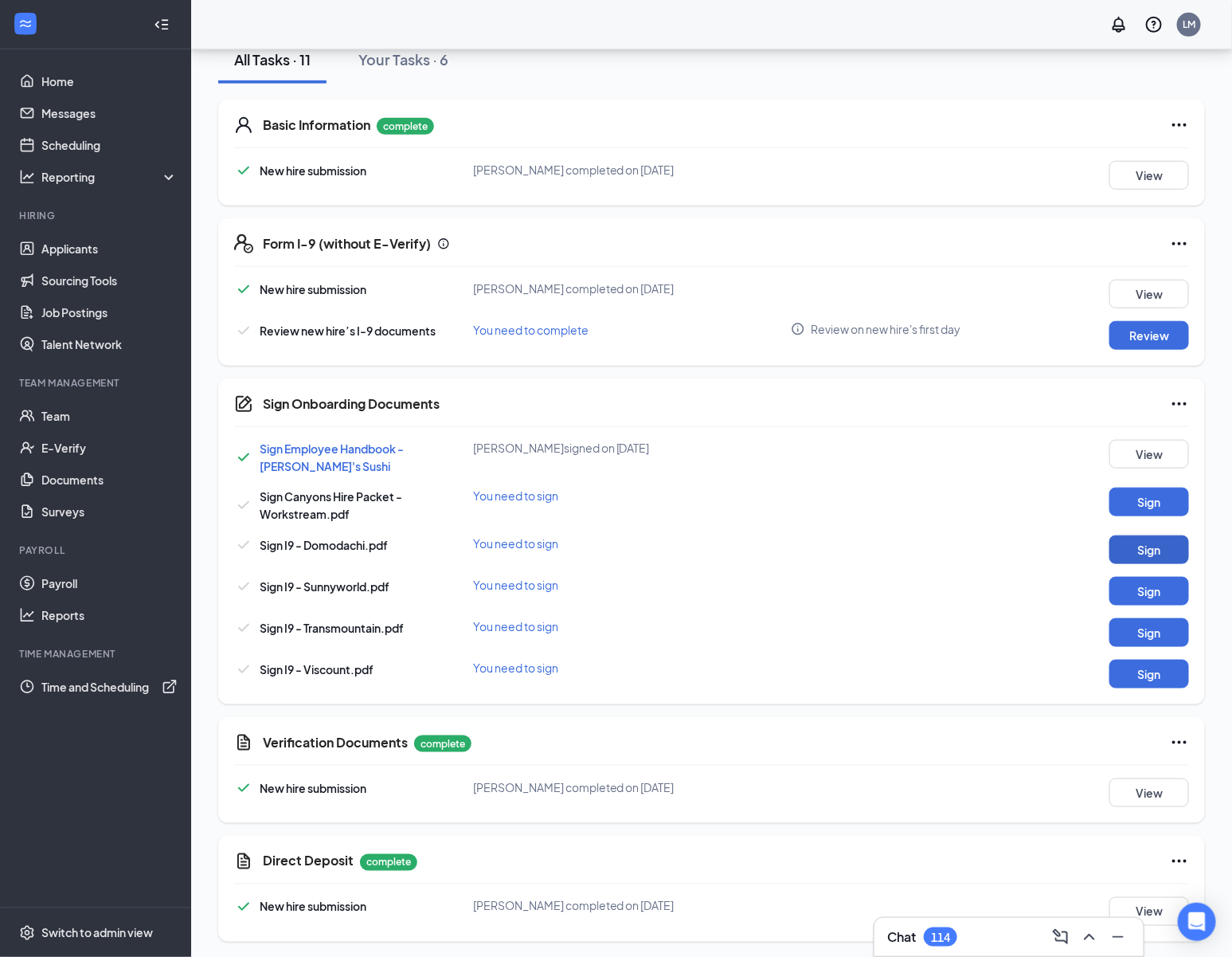
click at [1162, 548] on button "Sign" at bounding box center [1149, 550] width 79 height 29
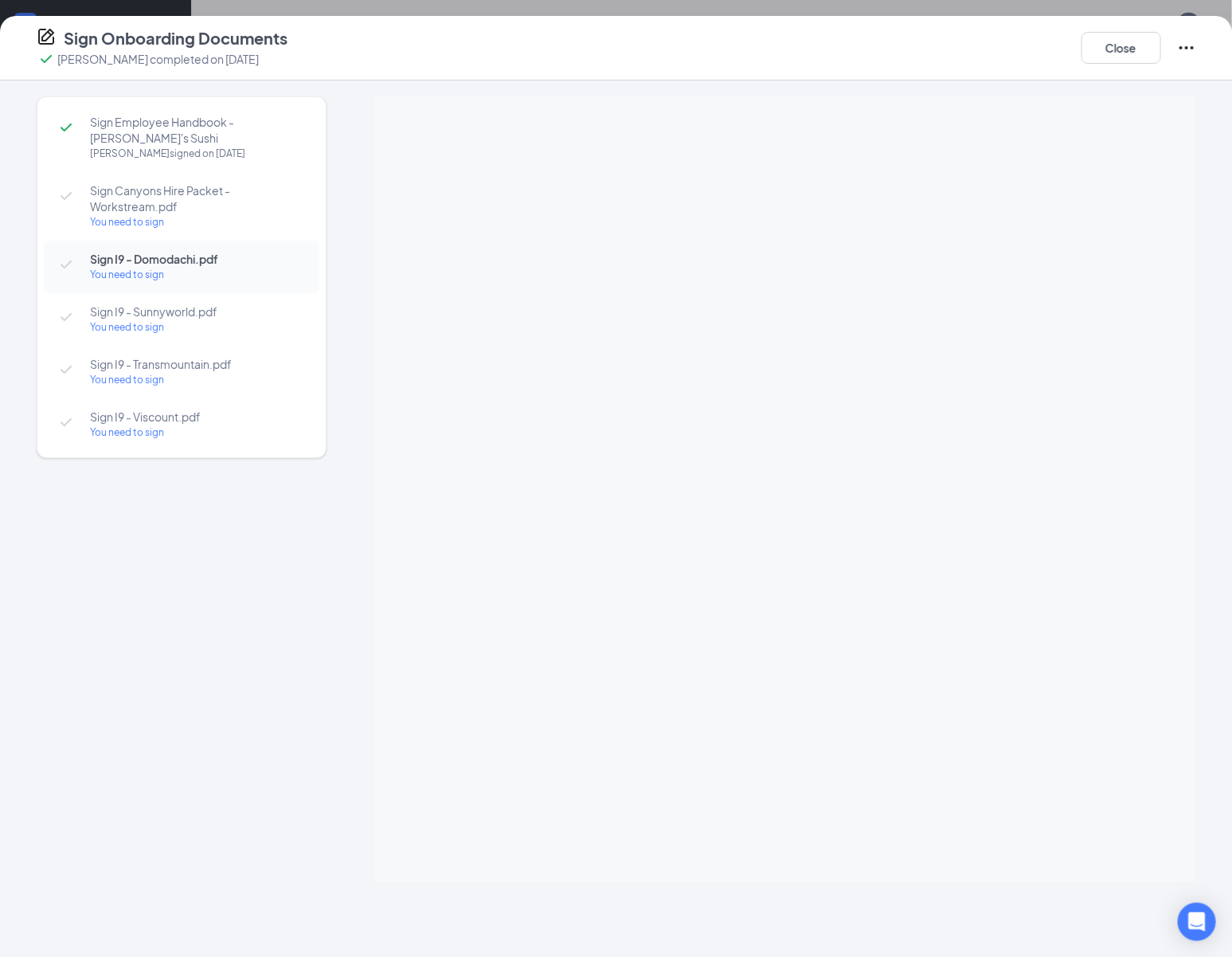
click at [255, 315] on span "Sign I9 - Sunnyworld.pdf" at bounding box center [196, 311] width 214 height 15
click at [222, 376] on div "You need to sign" at bounding box center [196, 380] width 214 height 15
click at [1185, 51] on icon "Ellipses" at bounding box center [1187, 48] width 19 height 19
click at [1106, 74] on button "Restart document(s) Select which documents need to be completed again" at bounding box center [1066, 95] width 239 height 57
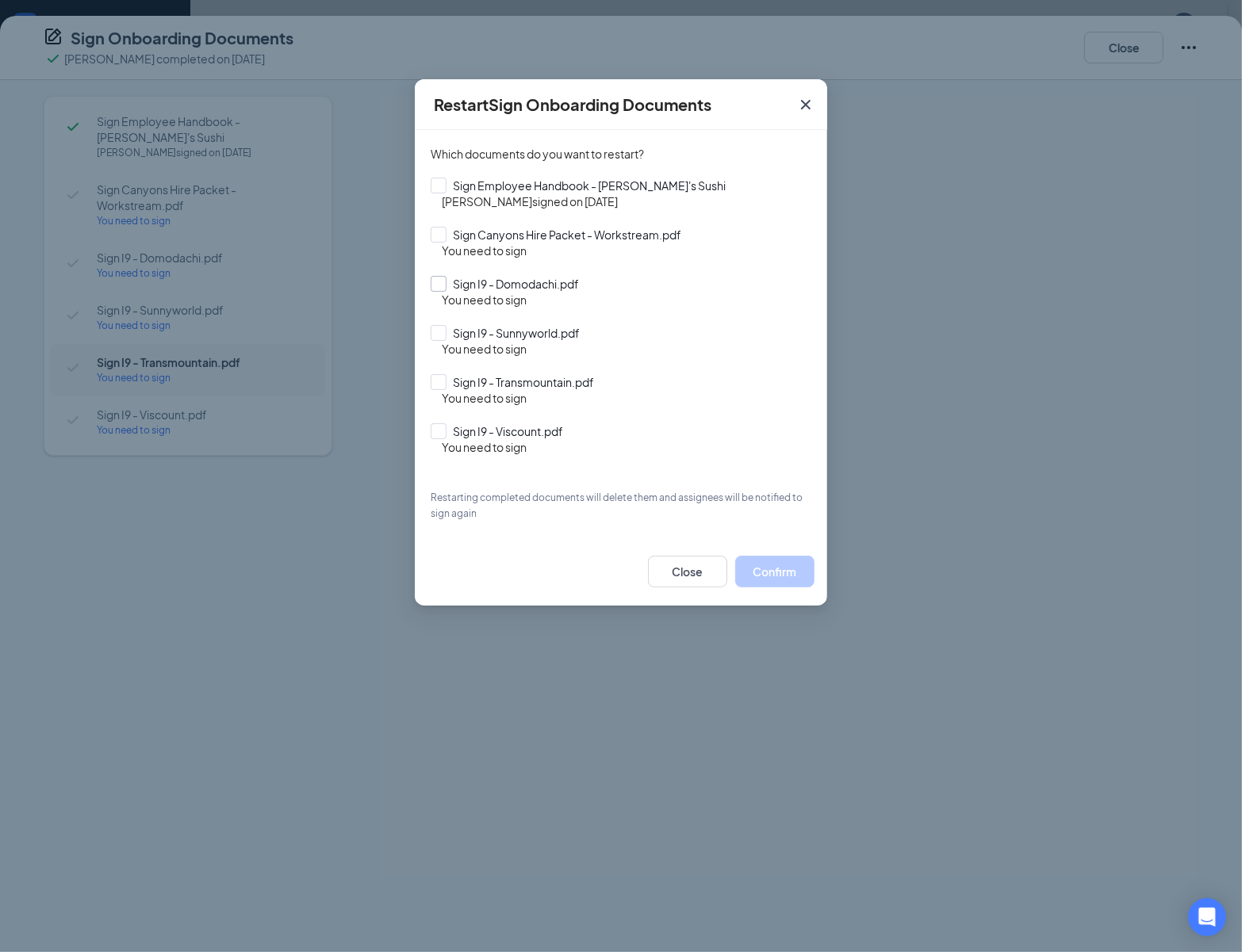
click at [587, 289] on input "Sign I9 - Domodachi.pdf" at bounding box center [621, 284] width 381 height 15
checkbox input "true"
drag, startPoint x: 579, startPoint y: 321, endPoint x: 581, endPoint y: 341, distance: 20.1
click at [579, 321] on div "Which documents do you want to restart? Sign Employee Handbook - [PERSON_NAME]'…" at bounding box center [621, 334] width 381 height 376
click at [581, 341] on div "You need to sign" at bounding box center [626, 348] width 369 height 15
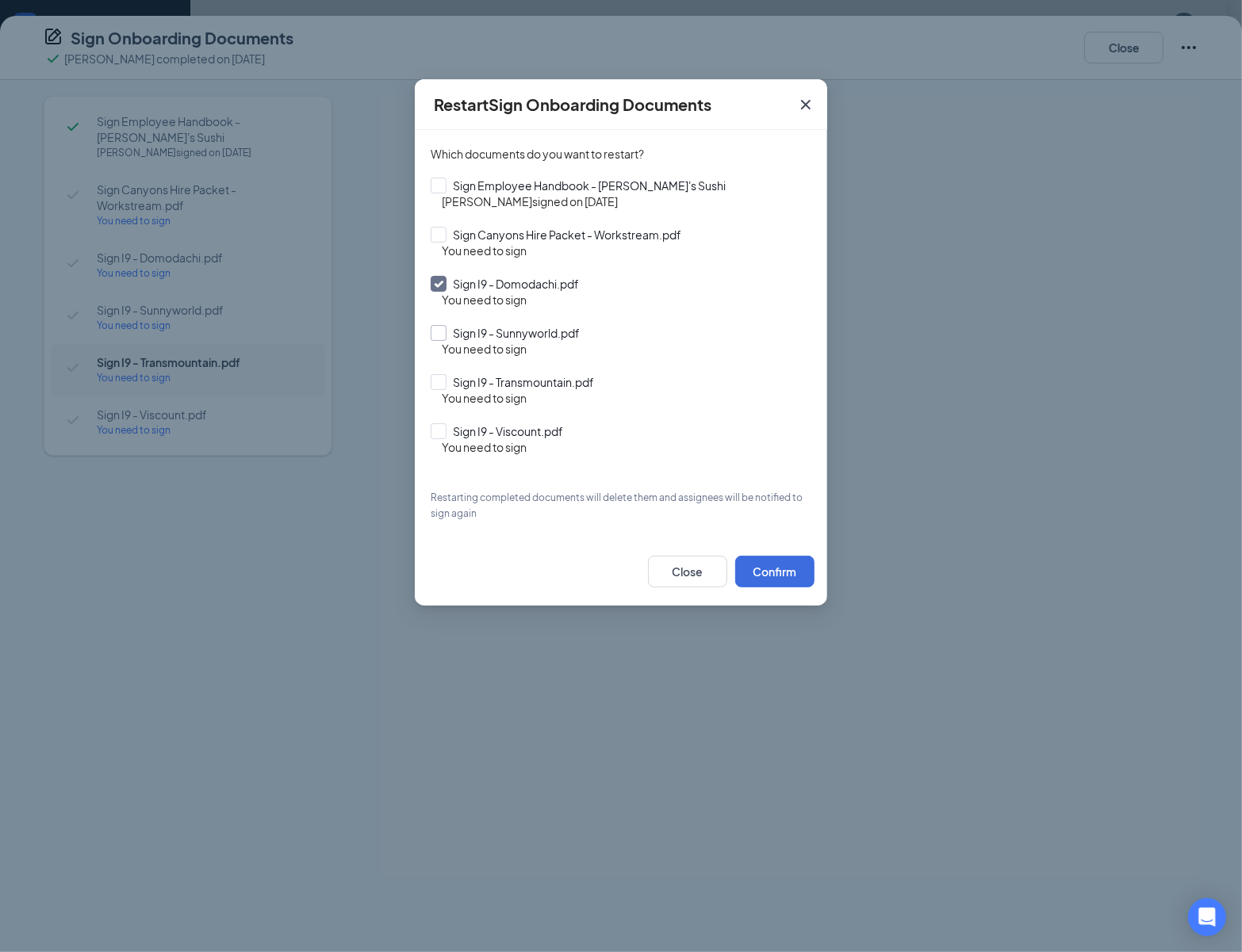
click at [565, 332] on input "Sign I9 - Sunnyworld.pdf" at bounding box center [621, 333] width 381 height 15
checkbox input "true"
click at [570, 379] on input "Sign I9 - Transmountain.pdf" at bounding box center [621, 382] width 381 height 15
checkbox input "true"
drag, startPoint x: 545, startPoint y: 437, endPoint x: 663, endPoint y: 500, distance: 133.8
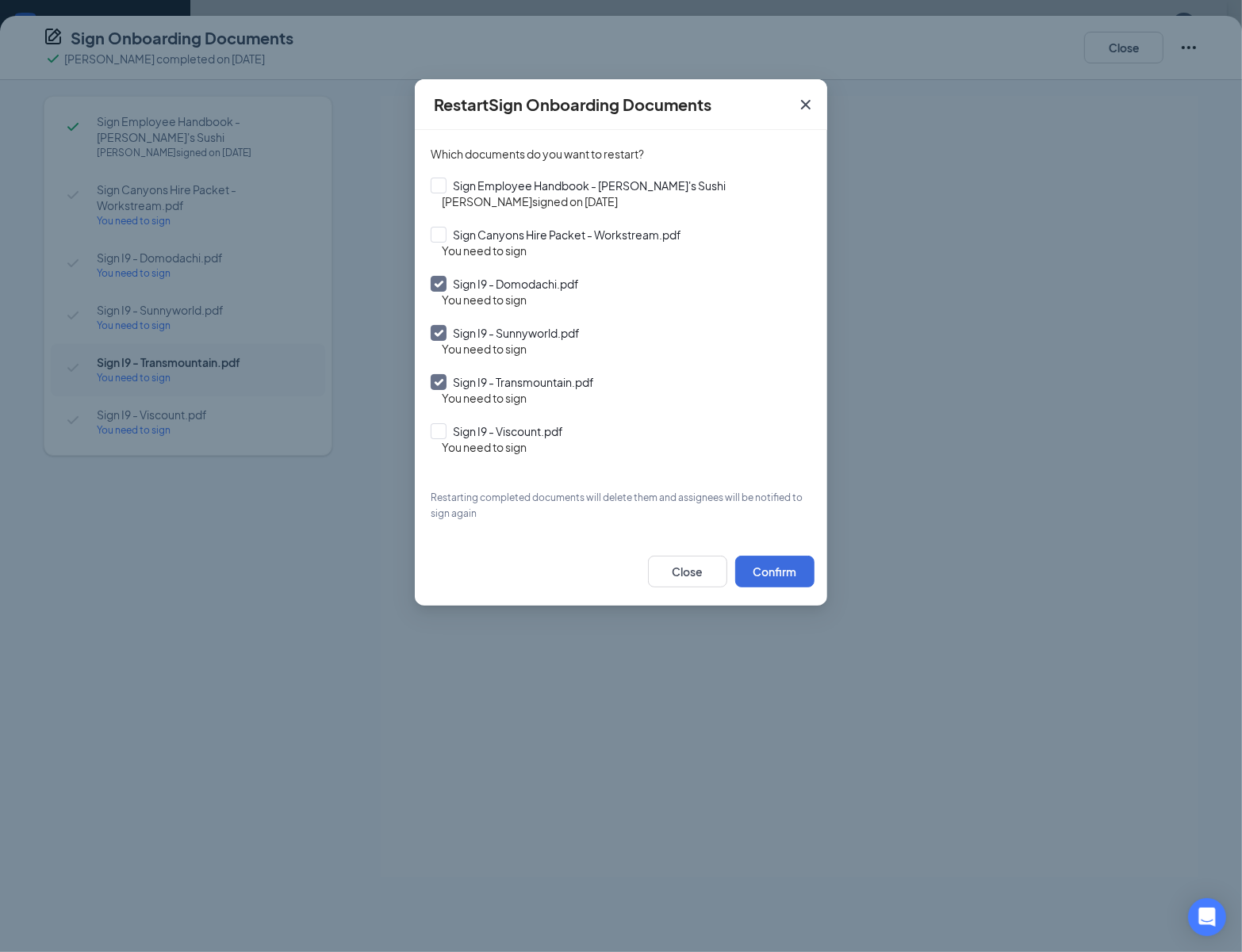
click at [545, 437] on input "Sign I9 - Viscount.pdf" at bounding box center [621, 431] width 381 height 15
checkbox input "true"
click at [754, 565] on button "Confirm" at bounding box center [774, 571] width 79 height 32
checkbox input "true"
checkbox input "false"
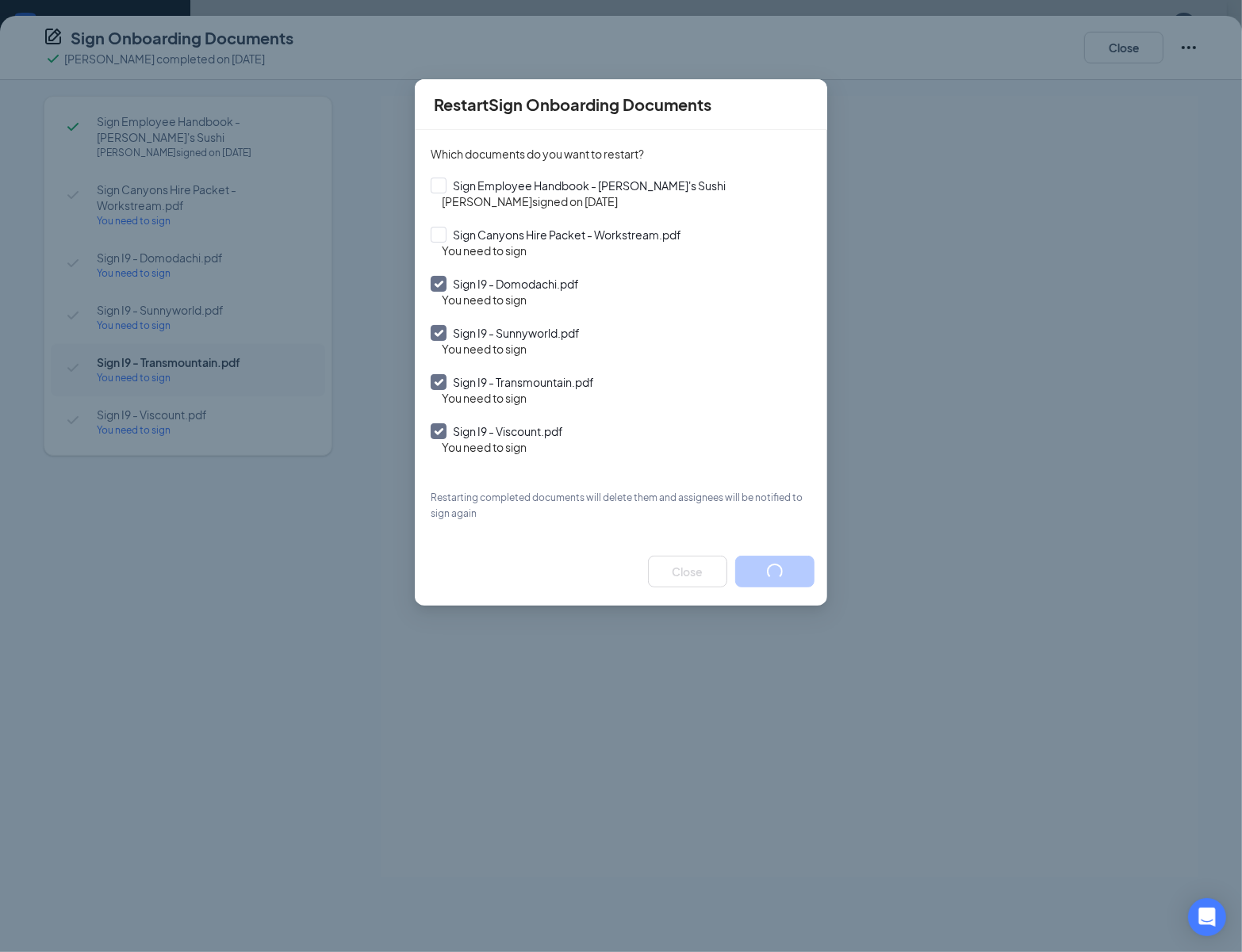
checkbox input "false"
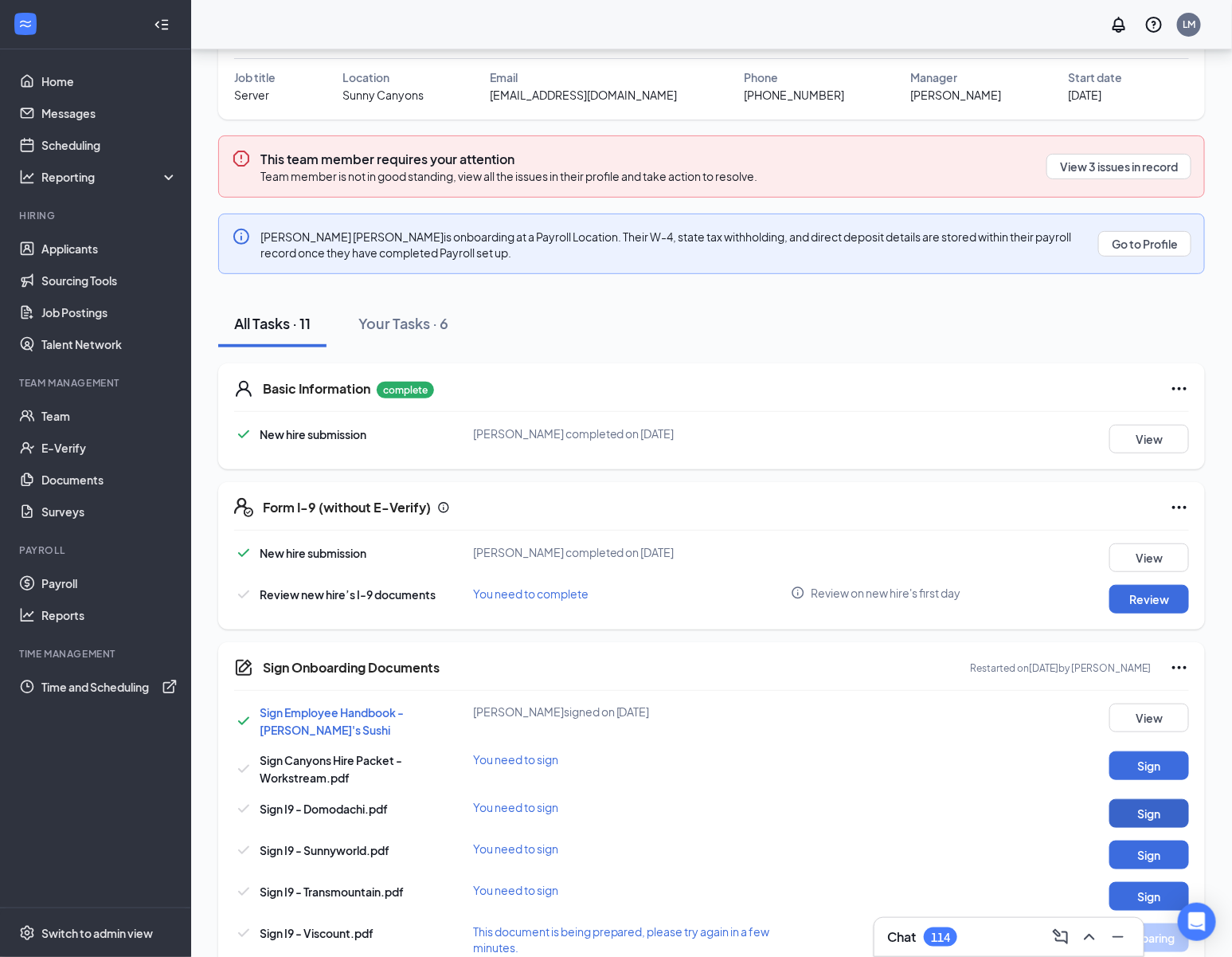
scroll to position [0, 0]
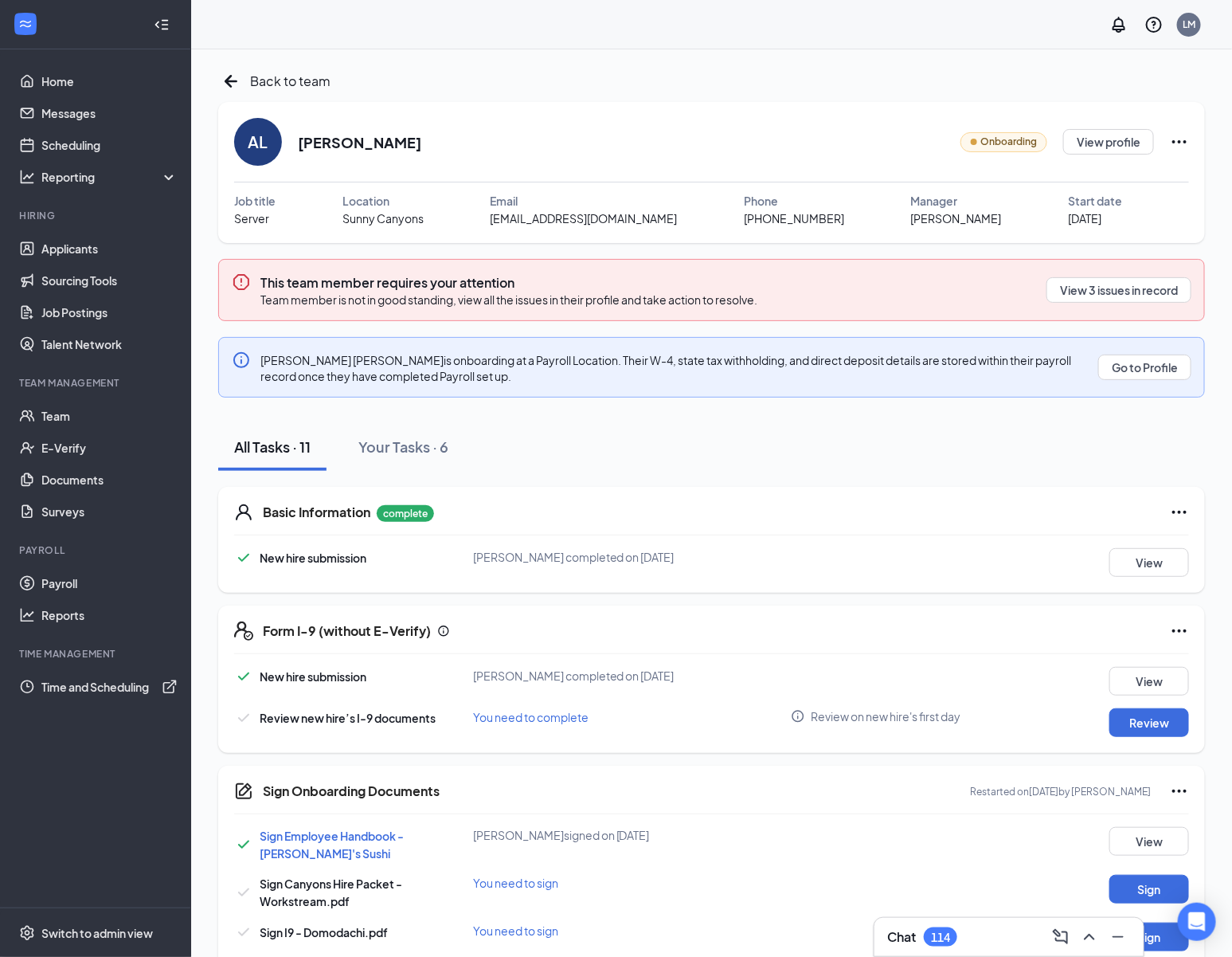
click at [1182, 138] on icon "Ellipses" at bounding box center [1180, 142] width 19 height 19
click at [1058, 176] on div "Share onboarding link" at bounding box center [1109, 177] width 228 height 15
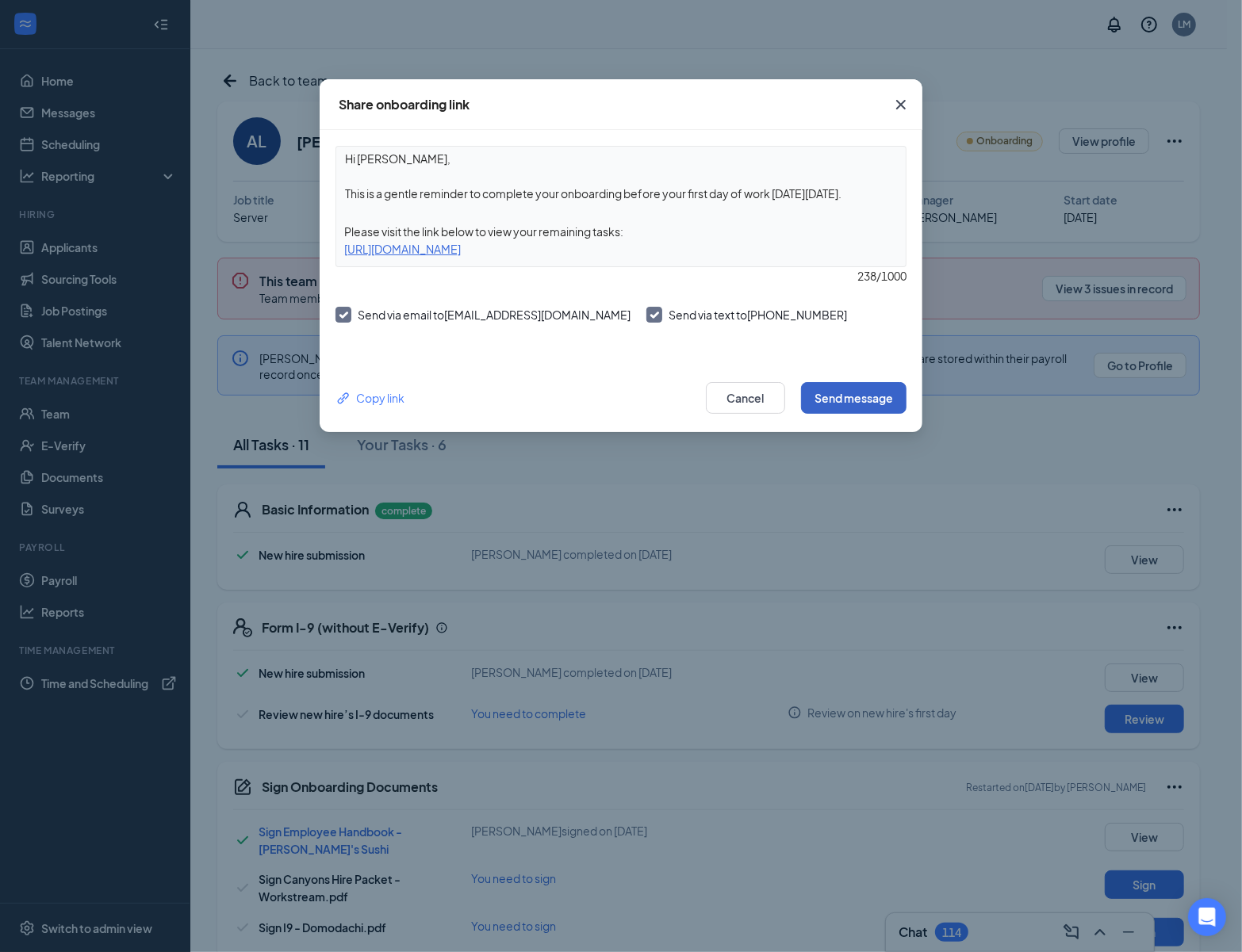
click at [848, 388] on button "Send message" at bounding box center [854, 397] width 106 height 32
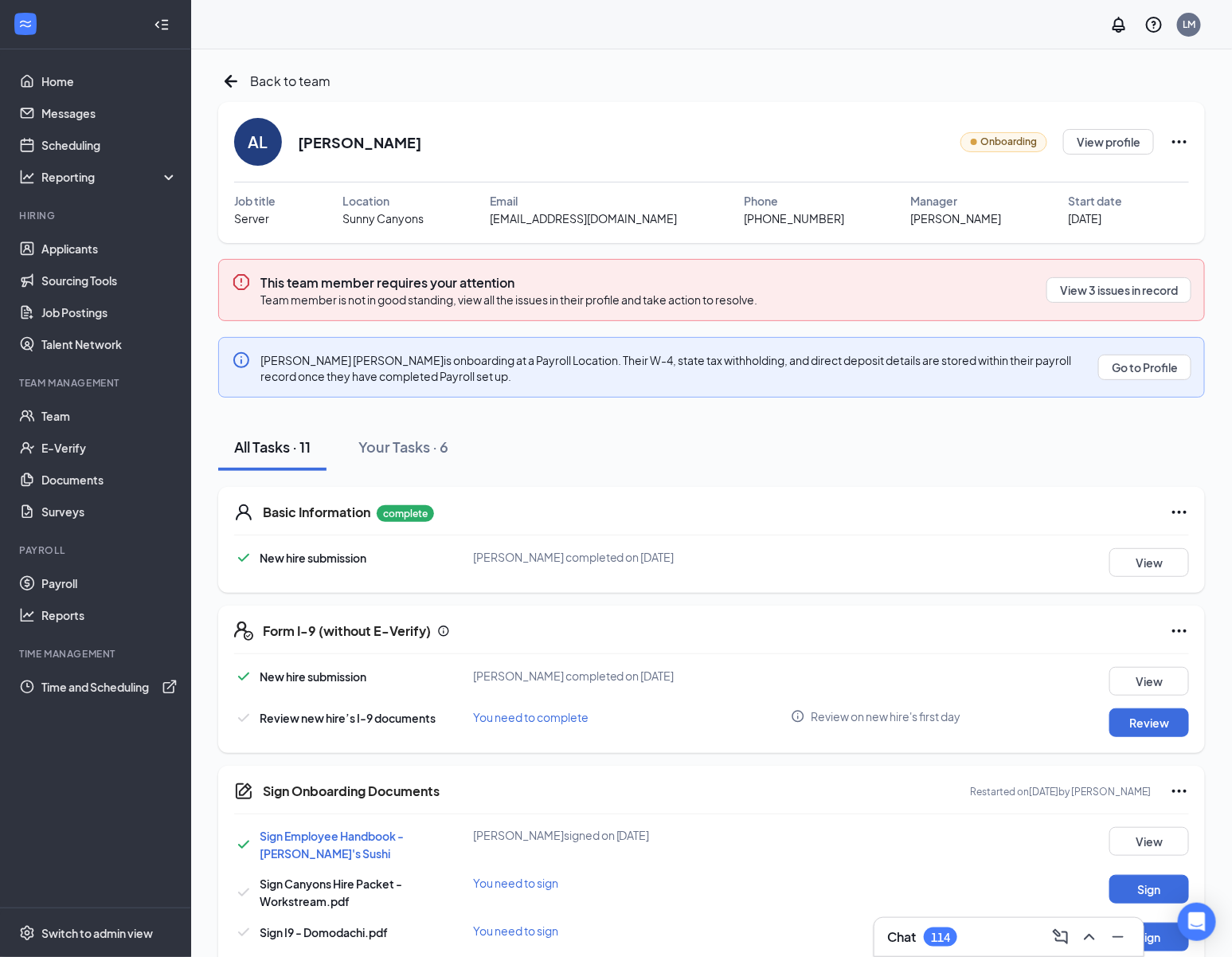
click at [1181, 142] on icon "Ellipses" at bounding box center [1180, 142] width 19 height 19
click at [1118, 180] on div "Share onboarding link" at bounding box center [1109, 177] width 228 height 15
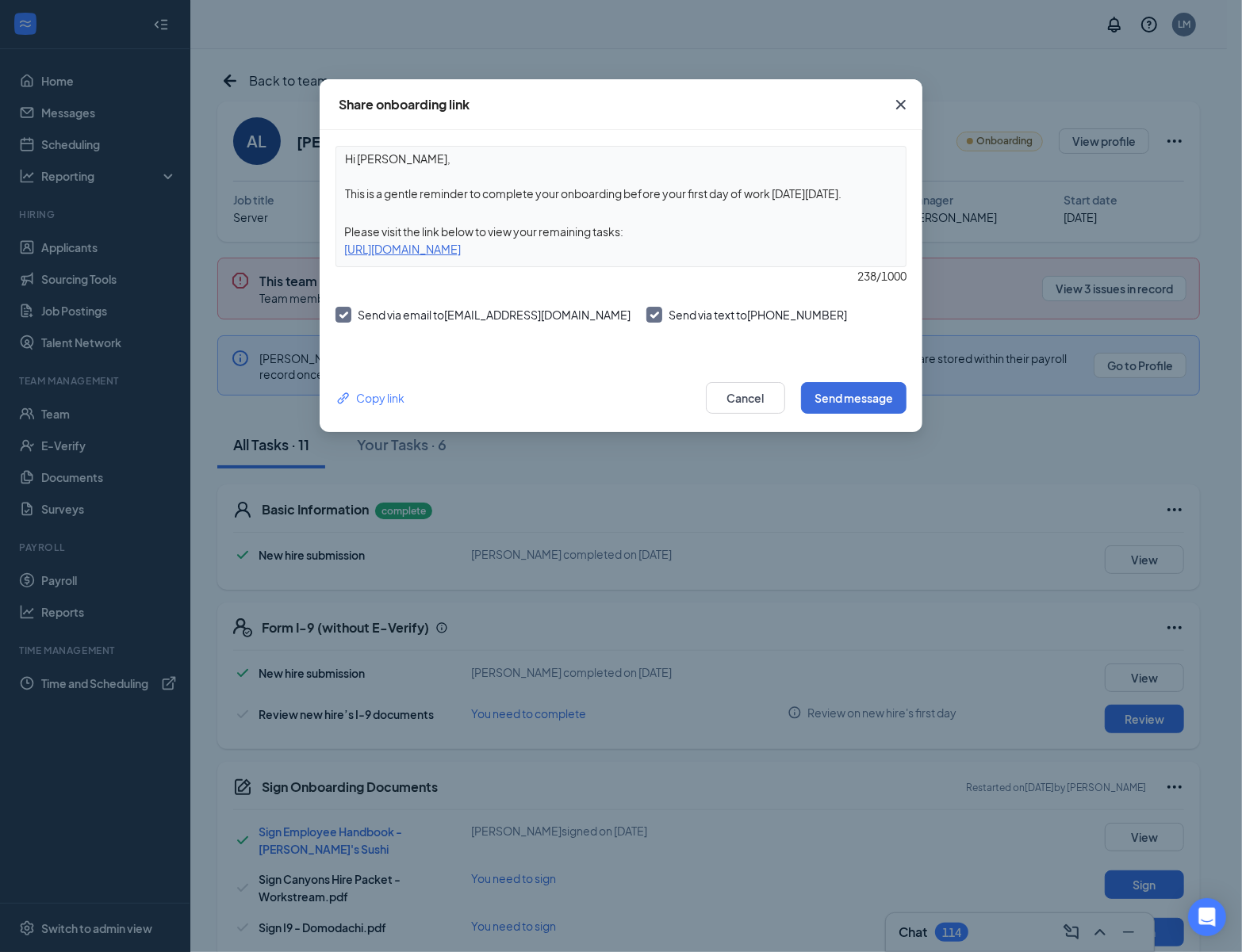
drag, startPoint x: 867, startPoint y: 196, endPoint x: 322, endPoint y: 199, distance: 545.0
click at [322, 199] on div "Hi [PERSON_NAME], This is a gentle reminder to complete your onboarding before …" at bounding box center [621, 246] width 602 height 234
click at [490, 197] on textarea "Hi [PERSON_NAME], Please make sure to check a box in all I9s" at bounding box center [621, 175] width 570 height 59
type textarea "Hi [PERSON_NAME], Please make sure to check the box in all I9s indicating citiz…"
click at [901, 399] on button "Send message" at bounding box center [854, 397] width 106 height 32
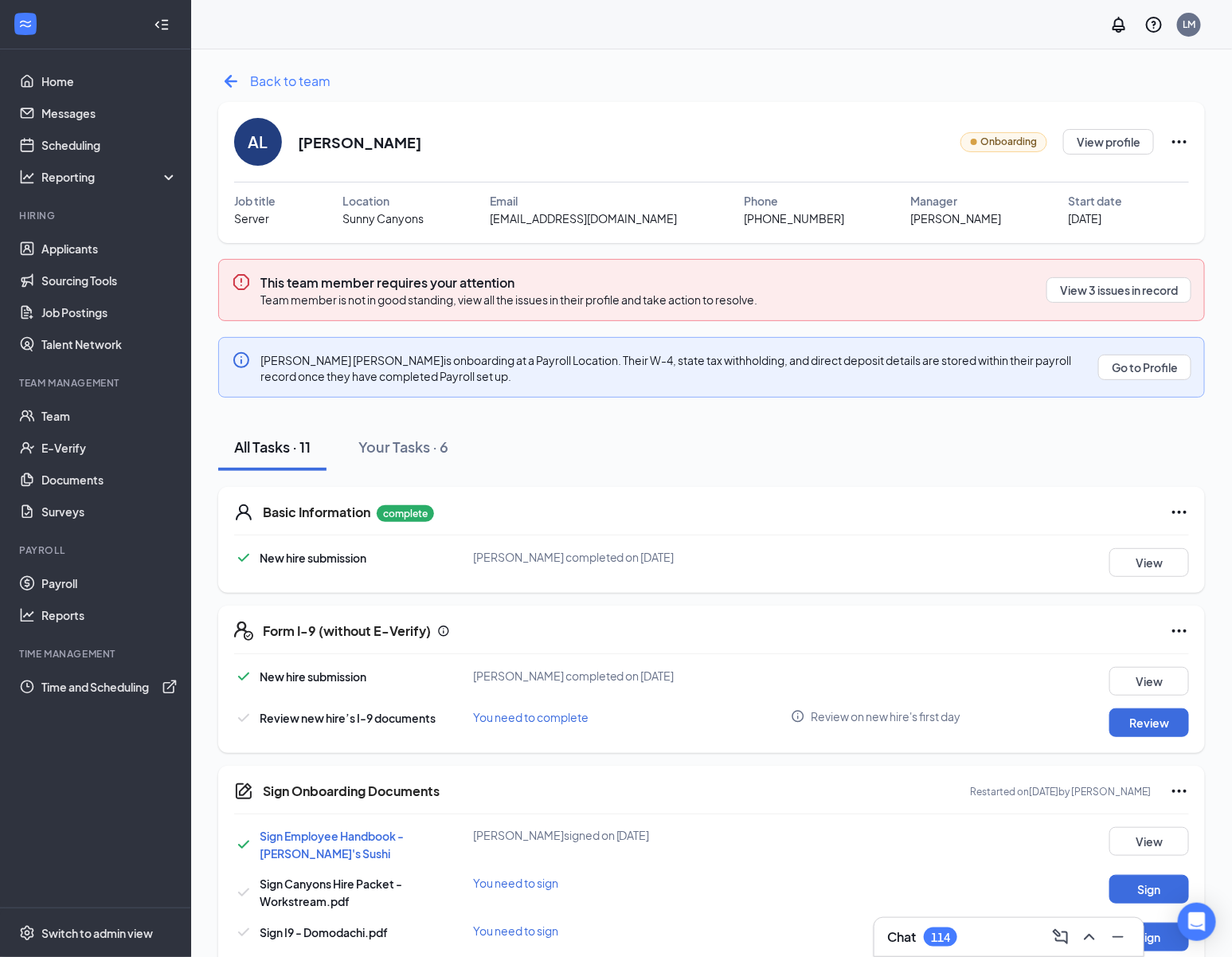
click at [234, 86] on icon "ArrowLeftNew" at bounding box center [231, 81] width 25 height 25
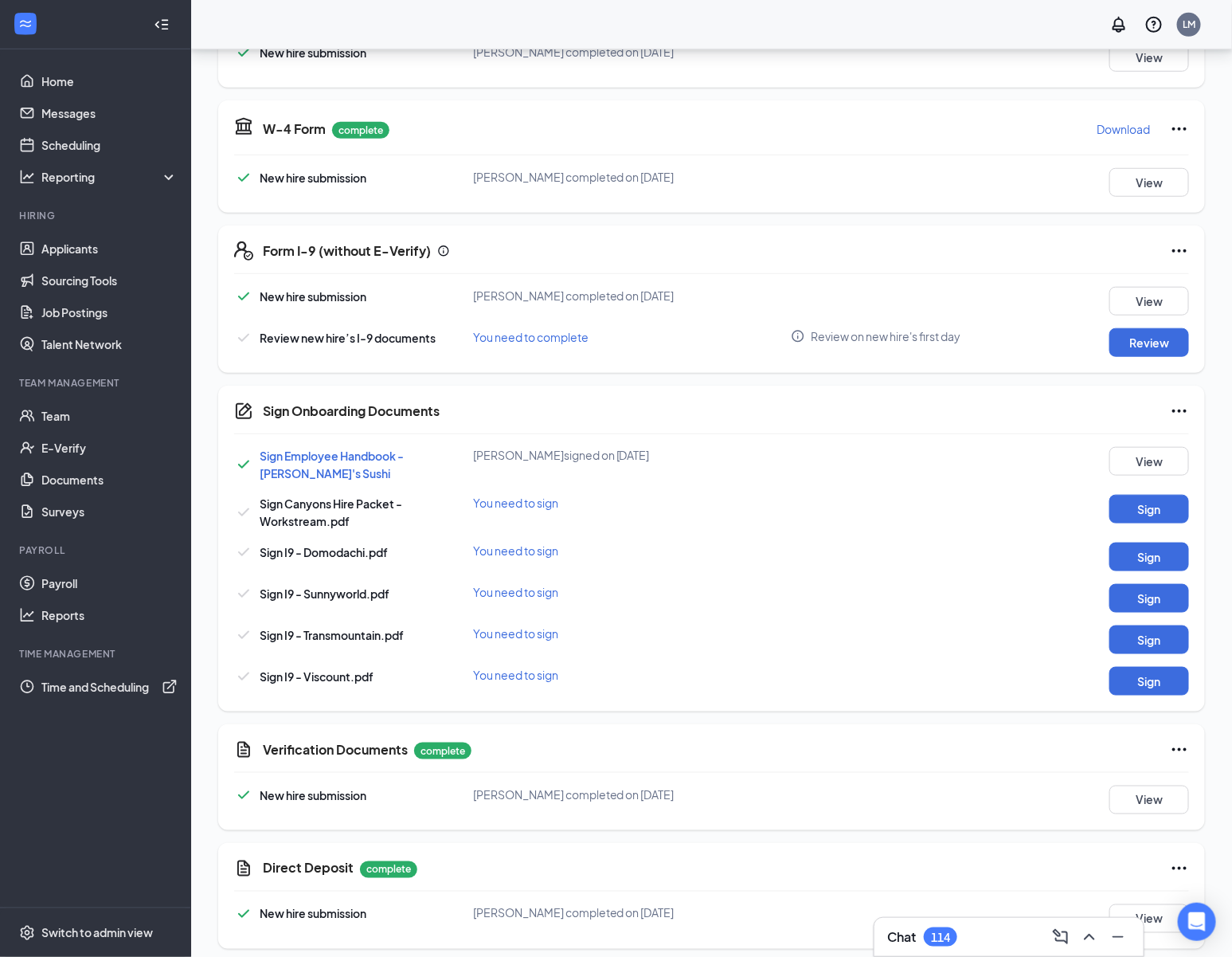
scroll to position [437, 0]
